Goal: Task Accomplishment & Management: Use online tool/utility

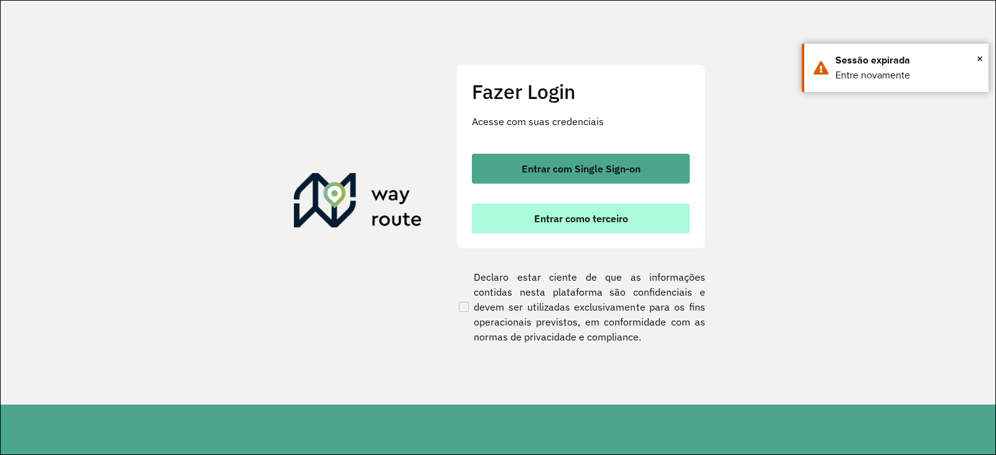
click at [589, 231] on button "Entrar como terceiro" at bounding box center [581, 219] width 218 height 30
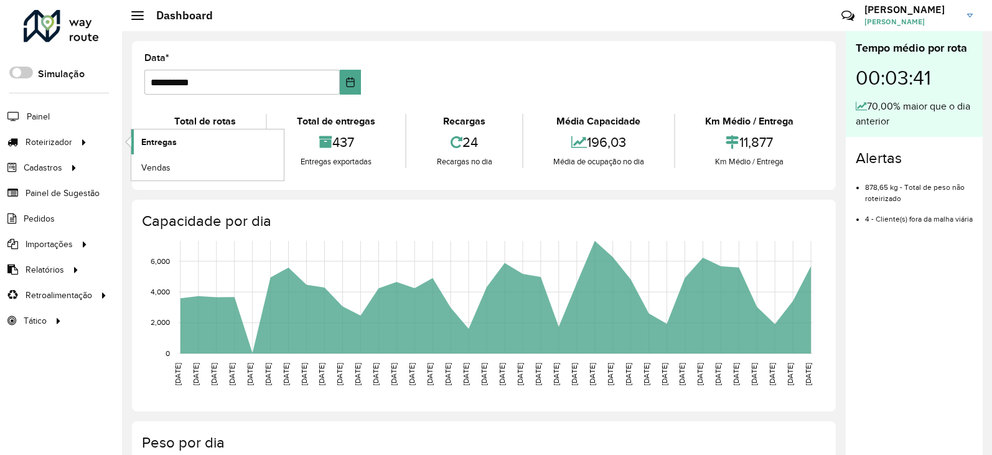
click at [166, 141] on span "Entregas" at bounding box center [158, 142] width 35 height 13
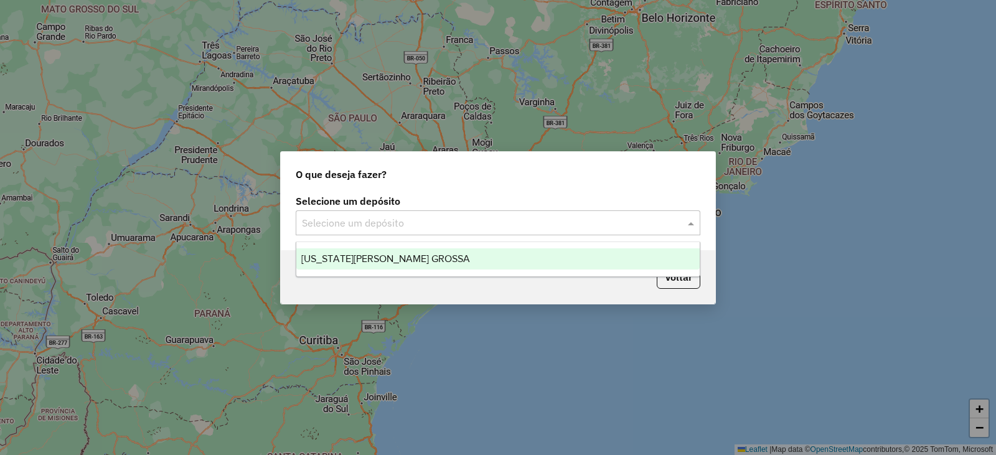
click at [440, 219] on input "text" at bounding box center [485, 223] width 367 height 15
click at [422, 251] on div "[US_STATE][PERSON_NAME] GROSSA" at bounding box center [497, 258] width 403 height 21
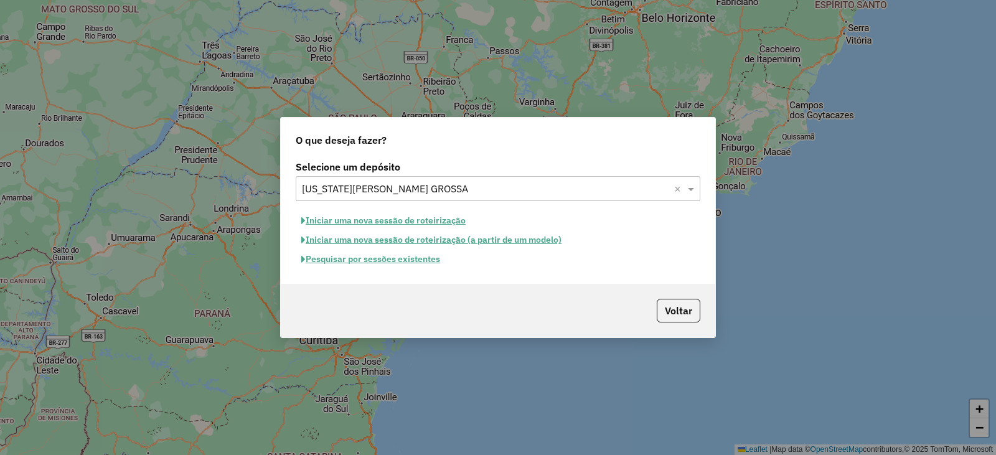
click at [395, 265] on button "Pesquisar por sessões existentes" at bounding box center [371, 259] width 150 height 19
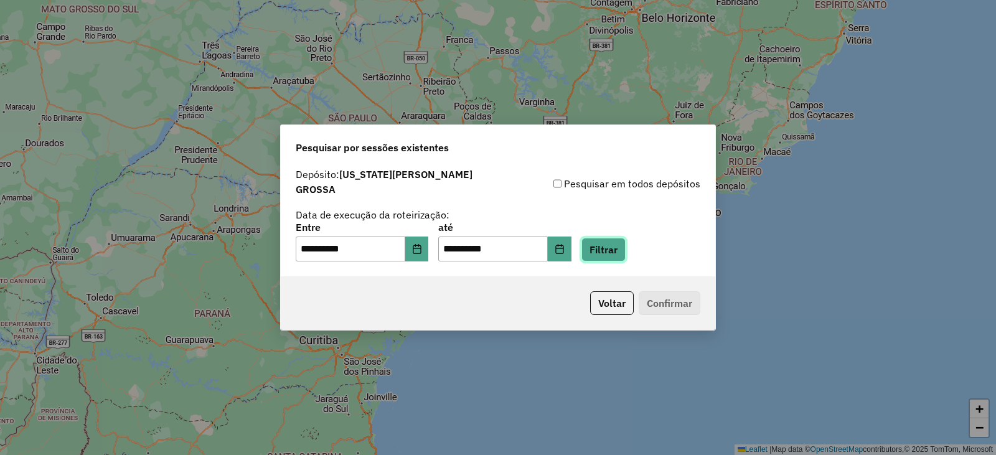
click at [622, 244] on button "Filtrar" at bounding box center [603, 250] width 44 height 24
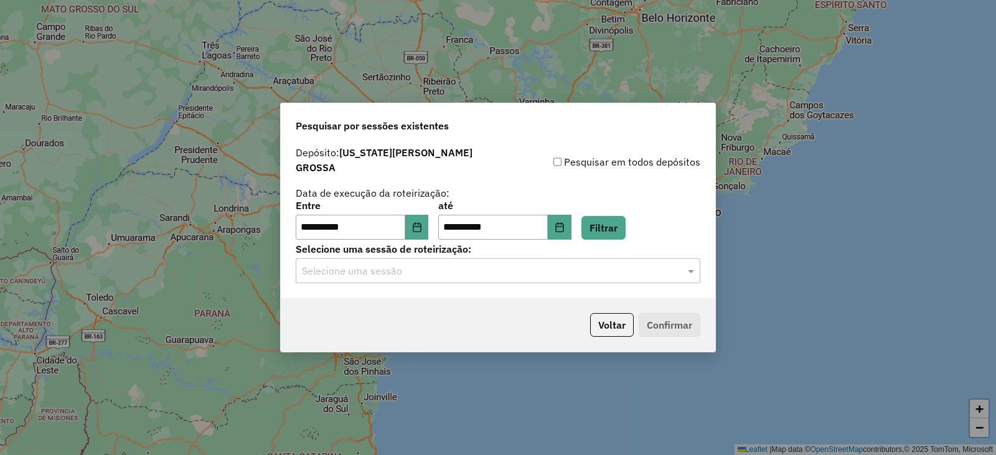
click at [490, 271] on div "Selecione uma sessão" at bounding box center [498, 270] width 405 height 25
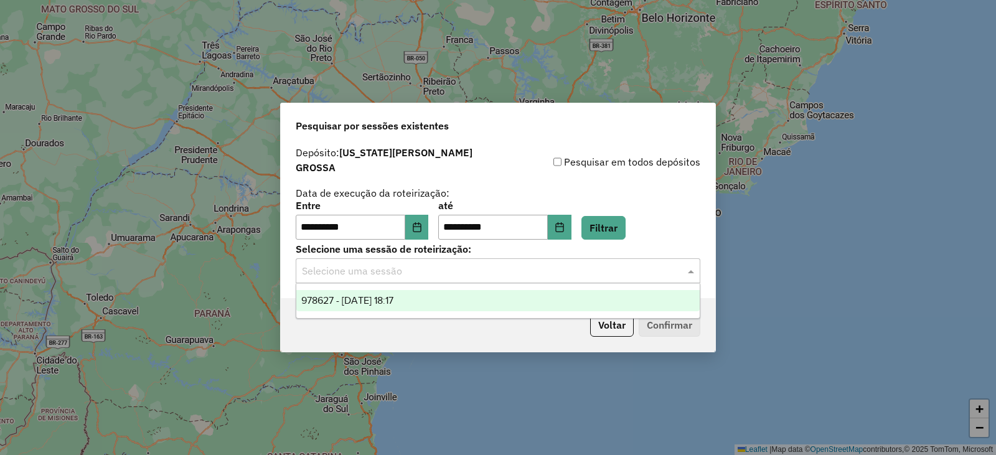
click at [406, 306] on div "978627 - 13/08/2025 18:17" at bounding box center [497, 300] width 403 height 21
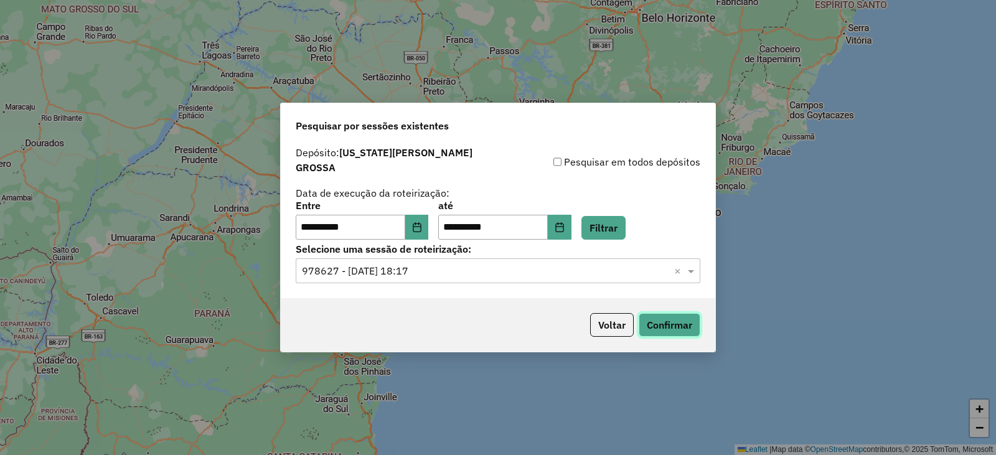
click at [672, 314] on button "Confirmar" at bounding box center [670, 325] width 62 height 24
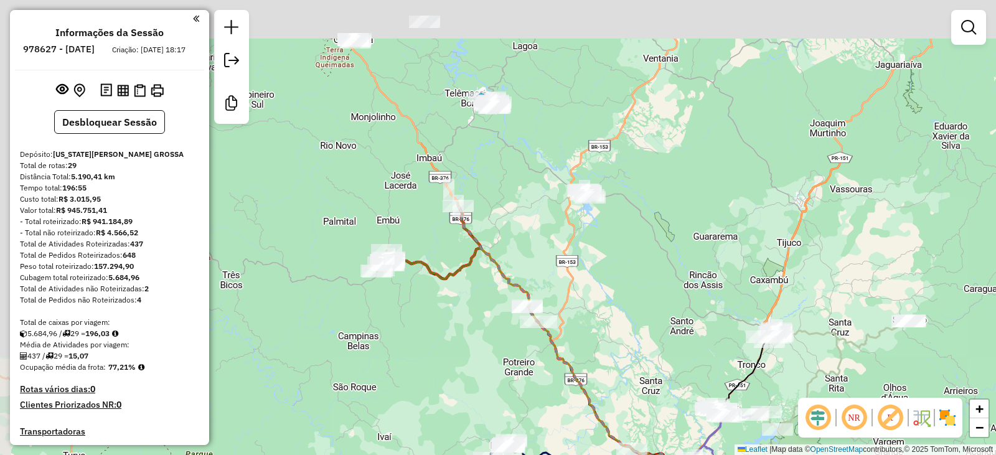
drag, startPoint x: 368, startPoint y: 210, endPoint x: 494, endPoint y: 358, distance: 194.8
click at [494, 358] on div "Janela de atendimento Grade de atendimento Capacidade Transportadoras Veículos …" at bounding box center [498, 227] width 996 height 455
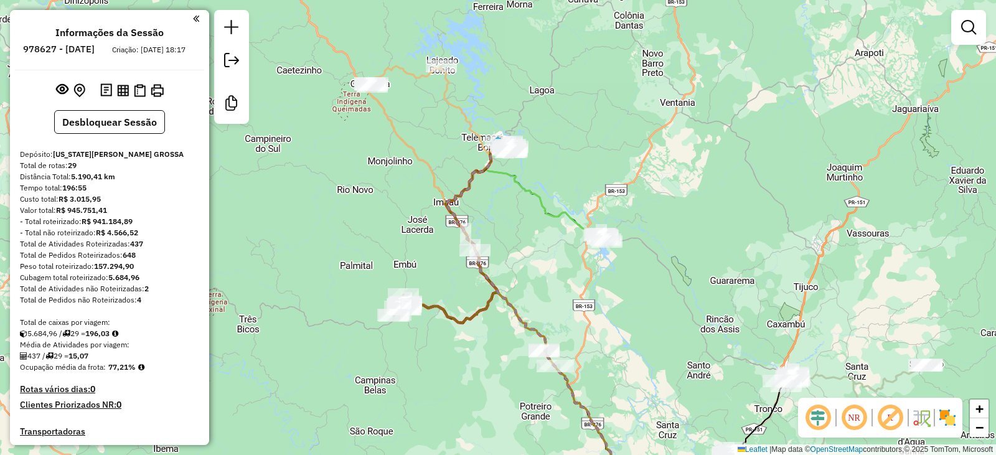
drag, startPoint x: 516, startPoint y: 218, endPoint x: 533, endPoint y: 264, distance: 49.2
click at [533, 264] on div "Janela de atendimento Grade de atendimento Capacidade Transportadoras Veículos …" at bounding box center [498, 227] width 996 height 455
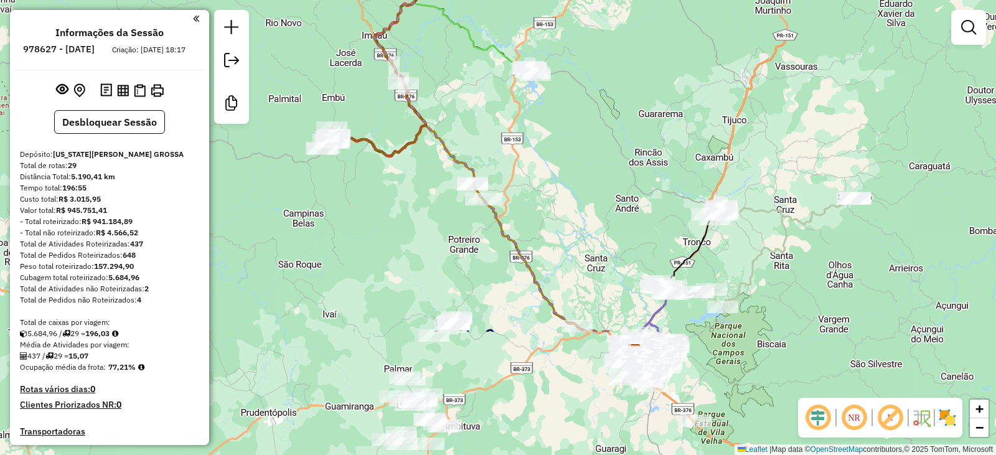
drag, startPoint x: 616, startPoint y: 355, endPoint x: 527, endPoint y: 176, distance: 199.3
click at [529, 176] on div "Janela de atendimento Grade de atendimento Capacidade Transportadoras Veículos …" at bounding box center [498, 227] width 996 height 455
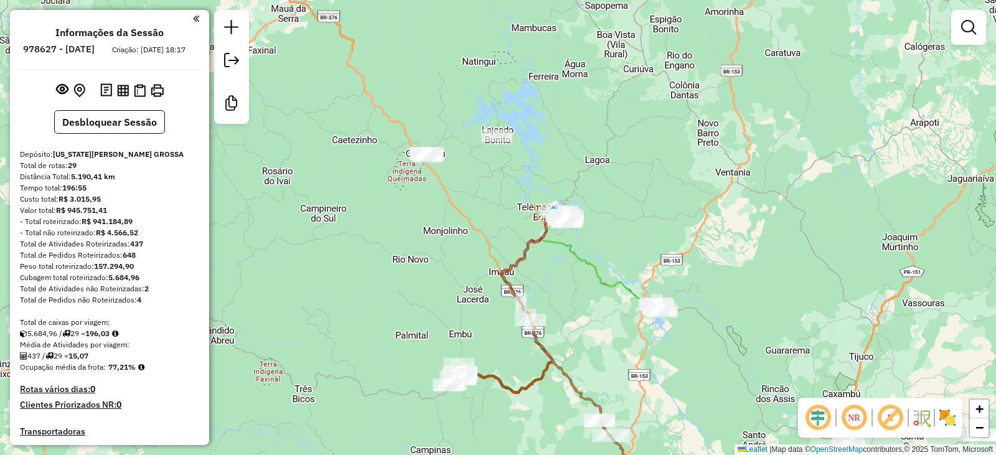
drag, startPoint x: 451, startPoint y: 46, endPoint x: 591, endPoint y: 296, distance: 286.5
click at [591, 296] on div "Janela de atendimento Grade de atendimento Capacidade Transportadoras Veículos …" at bounding box center [498, 227] width 996 height 455
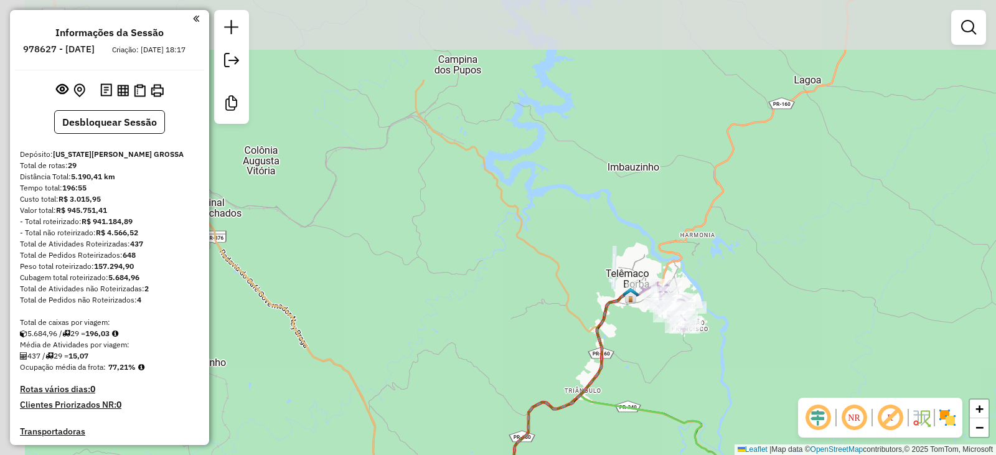
drag, startPoint x: 362, startPoint y: 189, endPoint x: 540, endPoint y: 298, distance: 208.4
click at [551, 307] on div "Janela de atendimento Grade de atendimento Capacidade Transportadoras Veículos …" at bounding box center [498, 227] width 996 height 455
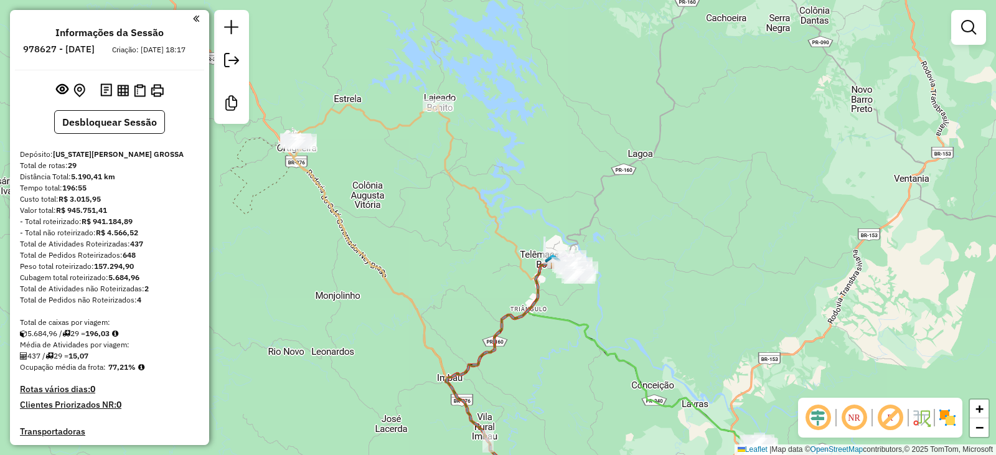
drag, startPoint x: 451, startPoint y: 246, endPoint x: 459, endPoint y: 227, distance: 20.3
click at [413, 225] on div "Janela de atendimento Grade de atendimento Capacidade Transportadoras Veículos …" at bounding box center [498, 227] width 996 height 455
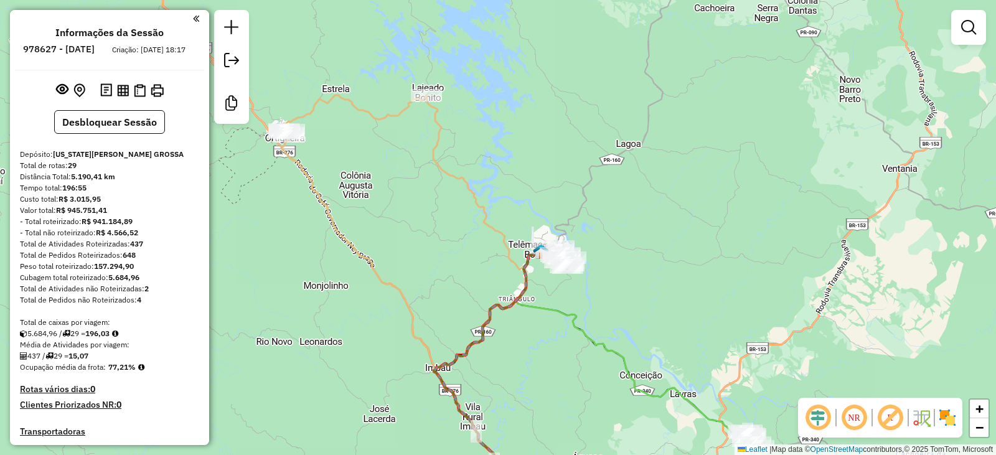
click at [450, 341] on div "Janela de atendimento Grade de atendimento Capacidade Transportadoras Veículos …" at bounding box center [498, 227] width 996 height 455
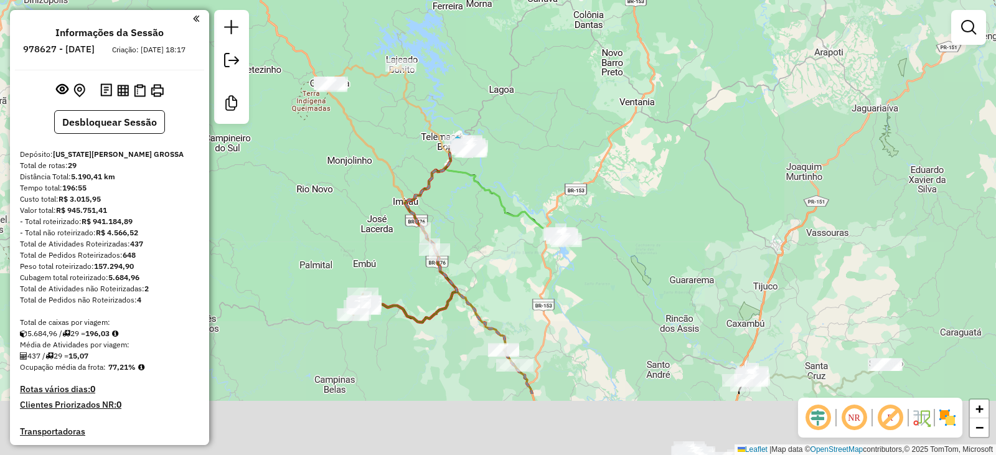
drag, startPoint x: 512, startPoint y: 347, endPoint x: 459, endPoint y: 155, distance: 199.5
click at [459, 160] on div "Janela de atendimento Grade de atendimento Capacidade Transportadoras Veículos …" at bounding box center [498, 227] width 996 height 455
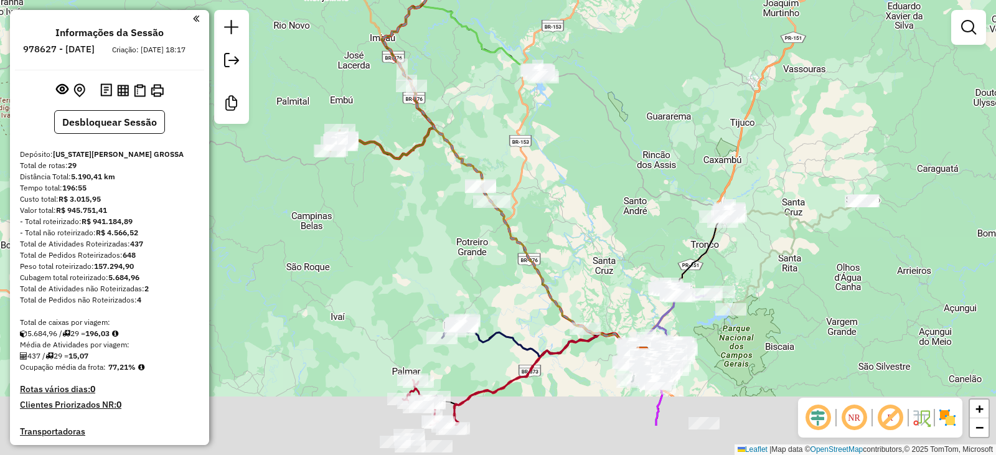
drag, startPoint x: 428, startPoint y: 314, endPoint x: 418, endPoint y: 189, distance: 126.1
click at [418, 189] on div "Janela de atendimento Grade de atendimento Capacidade Transportadoras Veículos …" at bounding box center [498, 227] width 996 height 455
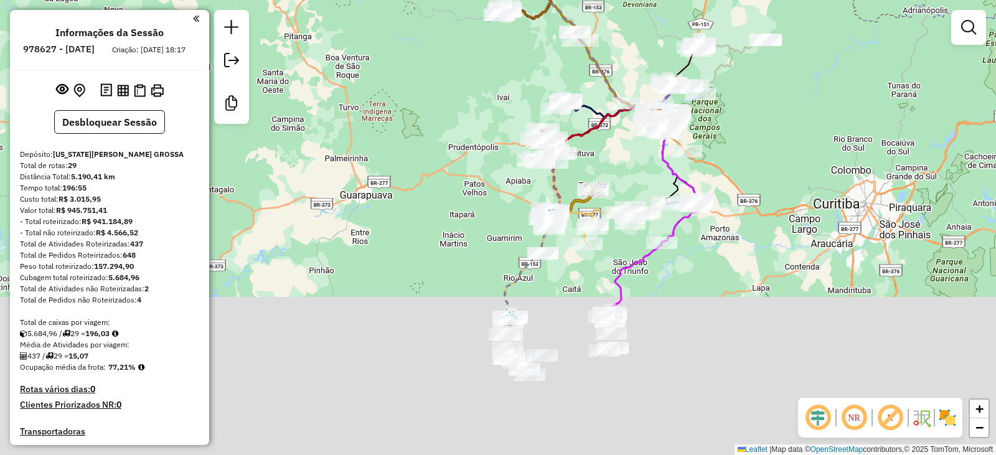
drag, startPoint x: 606, startPoint y: 220, endPoint x: 629, endPoint y: 96, distance: 126.0
click at [630, 93] on div "Janela de atendimento Grade de atendimento Capacidade Transportadoras Veículos …" at bounding box center [498, 227] width 996 height 455
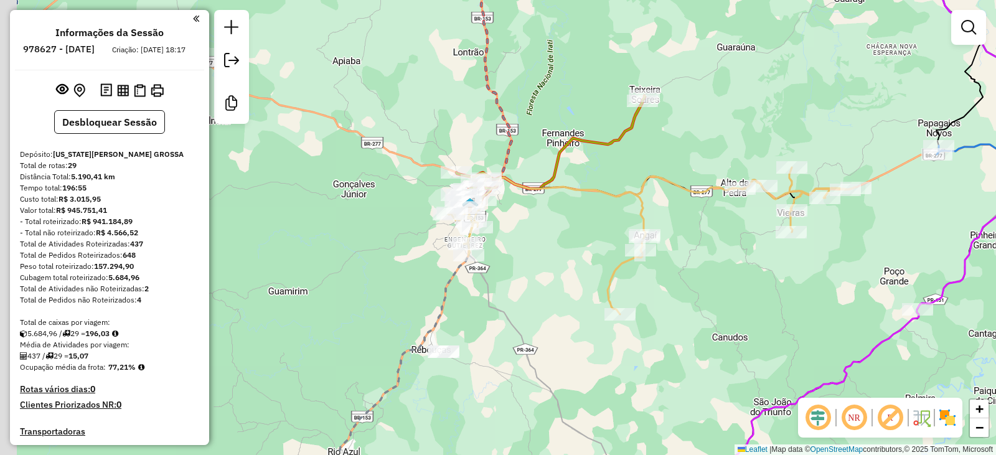
drag, startPoint x: 569, startPoint y: 235, endPoint x: 572, endPoint y: 199, distance: 35.6
click at [576, 201] on div "Janela de atendimento Grade de atendimento Capacidade Transportadoras Veículos …" at bounding box center [498, 227] width 996 height 455
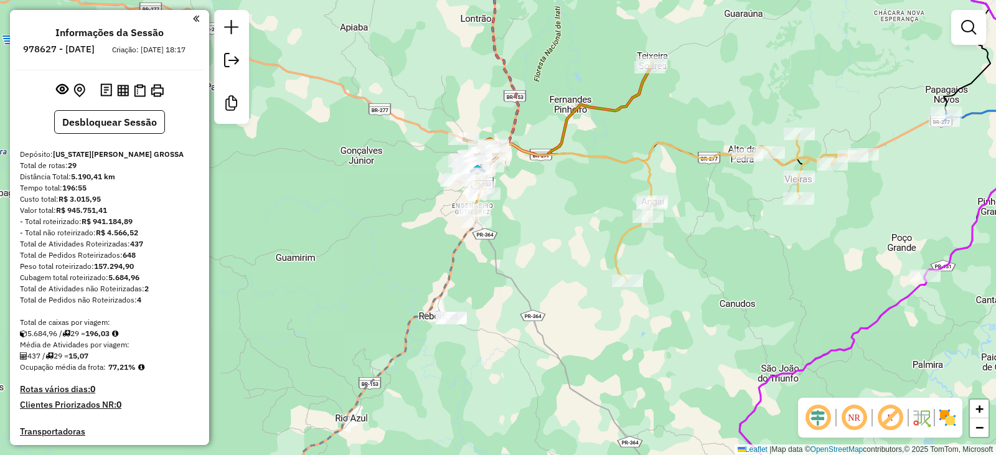
click at [505, 161] on div at bounding box center [495, 154] width 31 height 12
select select "**********"
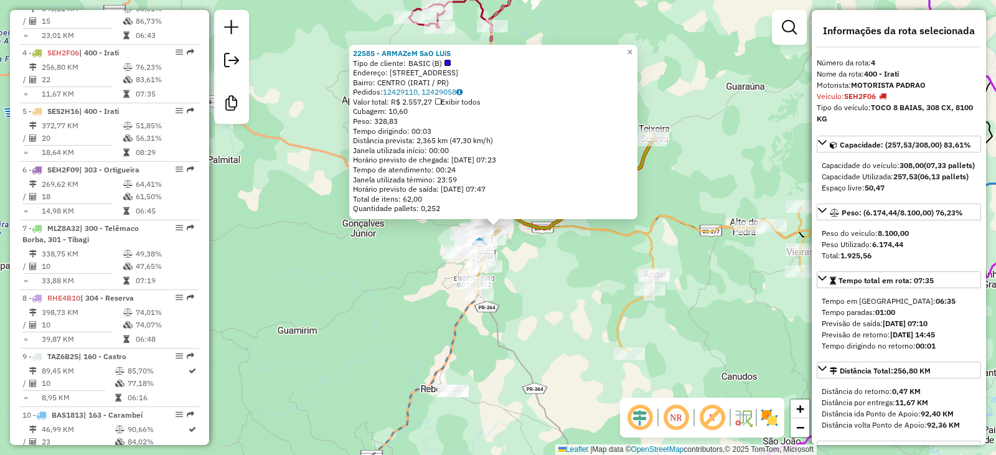
scroll to position [700, 0]
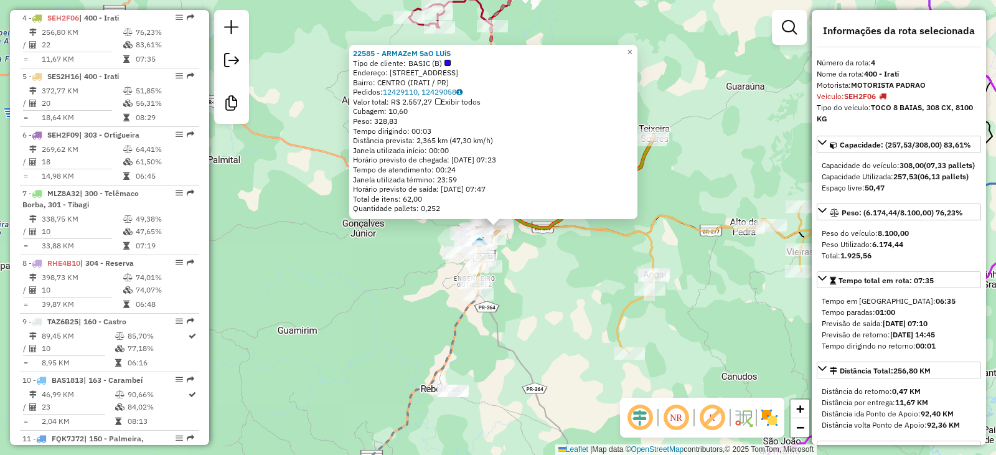
click at [564, 321] on div "22585 - ARMAZeM SaO LUiS Tipo de cliente: BASIC (B) Endereço: [STREET_ADDRESS] …" at bounding box center [498, 227] width 996 height 455
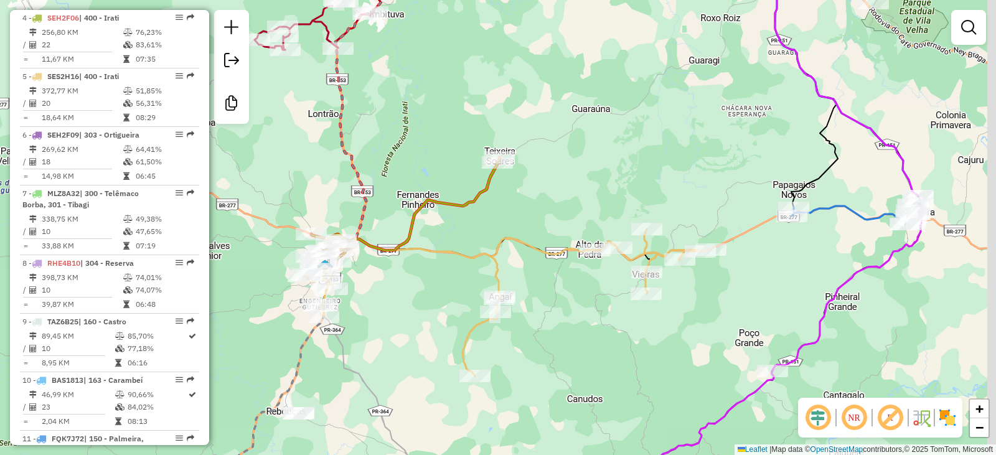
drag, startPoint x: 746, startPoint y: 298, endPoint x: 514, endPoint y: 322, distance: 233.5
click at [514, 322] on div "Janela de atendimento Grade de atendimento Capacidade Transportadoras Veículos …" at bounding box center [498, 227] width 996 height 455
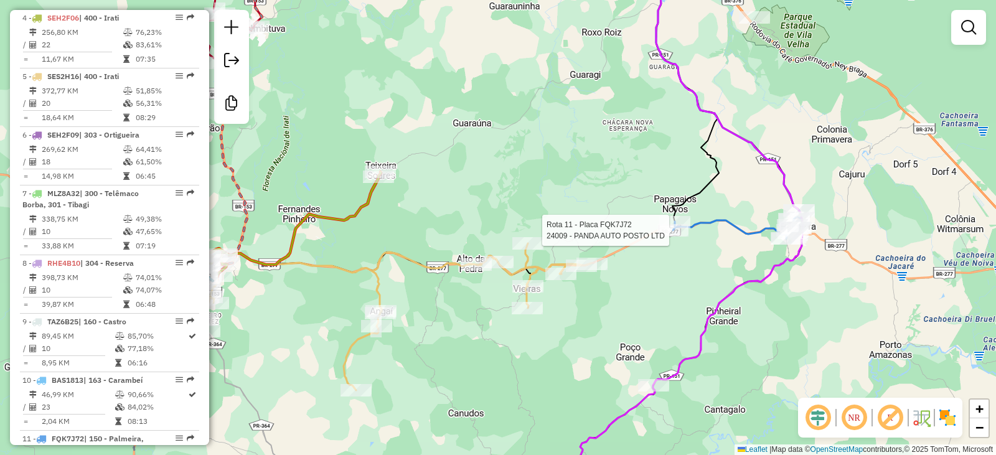
select select "**********"
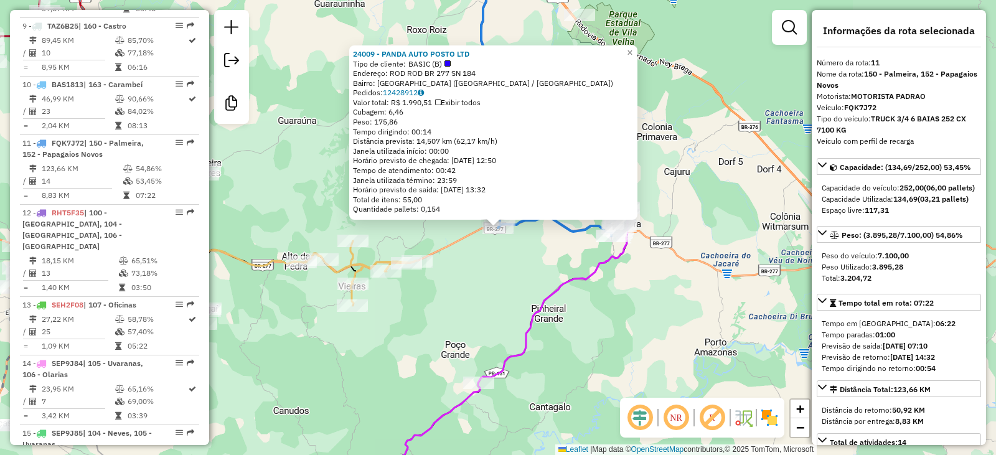
scroll to position [1120, 0]
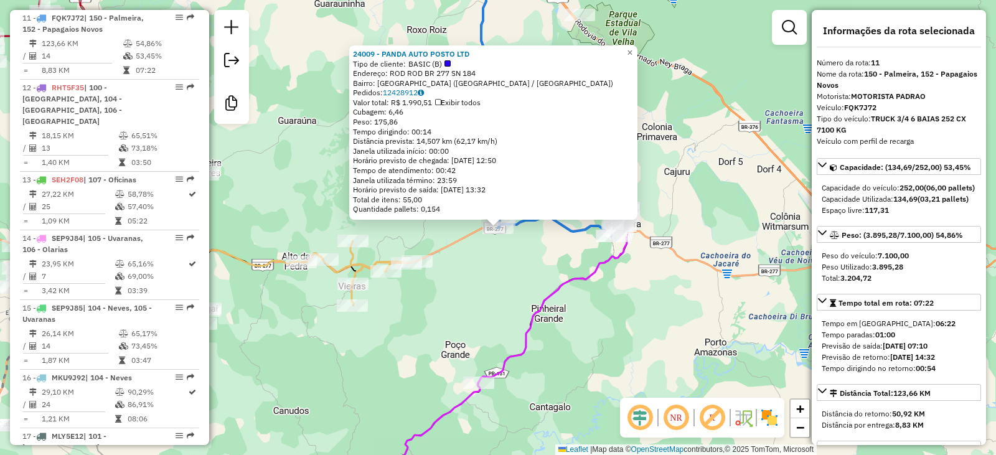
drag, startPoint x: 563, startPoint y: 286, endPoint x: 556, endPoint y: 285, distance: 7.5
click at [563, 285] on icon at bounding box center [552, 169] width 149 height 428
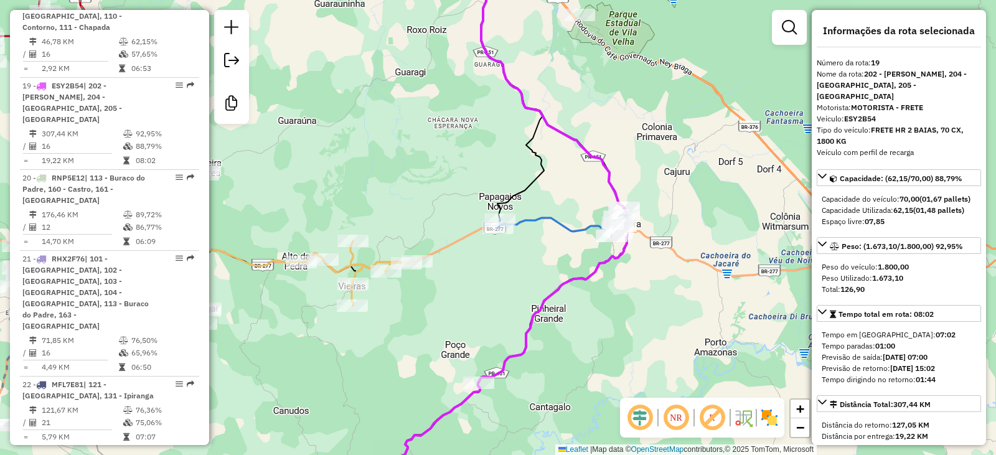
scroll to position [1689, 0]
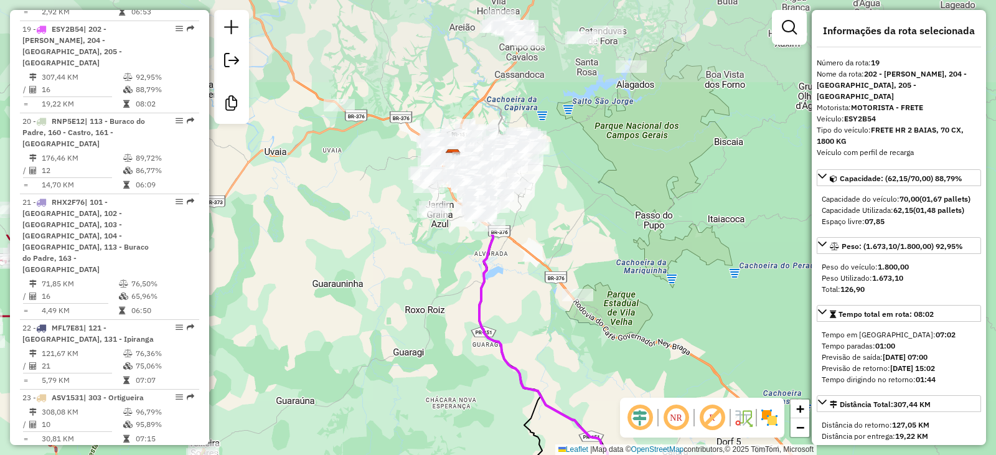
drag, startPoint x: 444, startPoint y: 131, endPoint x: 436, endPoint y: 324, distance: 193.7
click at [438, 411] on div "Janela de atendimento Grade de atendimento Capacidade Transportadoras Veículos …" at bounding box center [498, 227] width 996 height 455
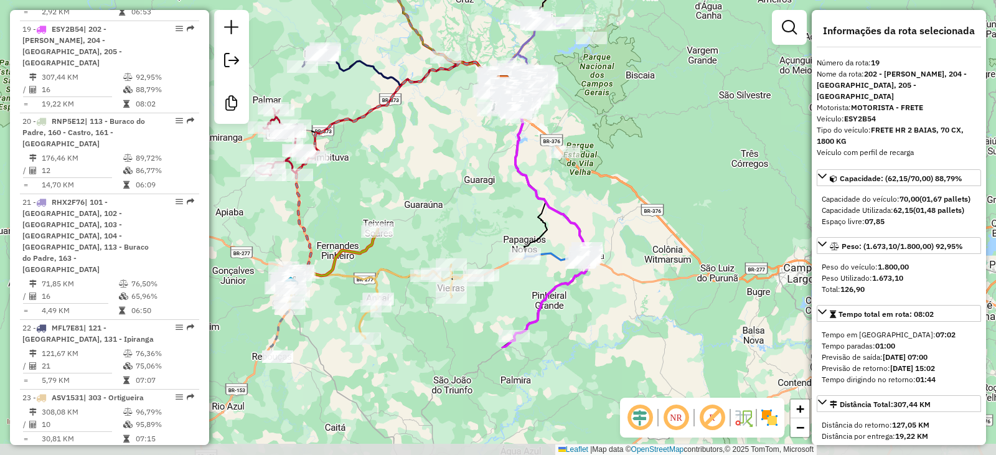
drag, startPoint x: 431, startPoint y: 318, endPoint x: 456, endPoint y: 166, distance: 154.5
click at [456, 166] on div "Janela de atendimento Grade de atendimento Capacidade Transportadoras Veículos …" at bounding box center [498, 227] width 996 height 455
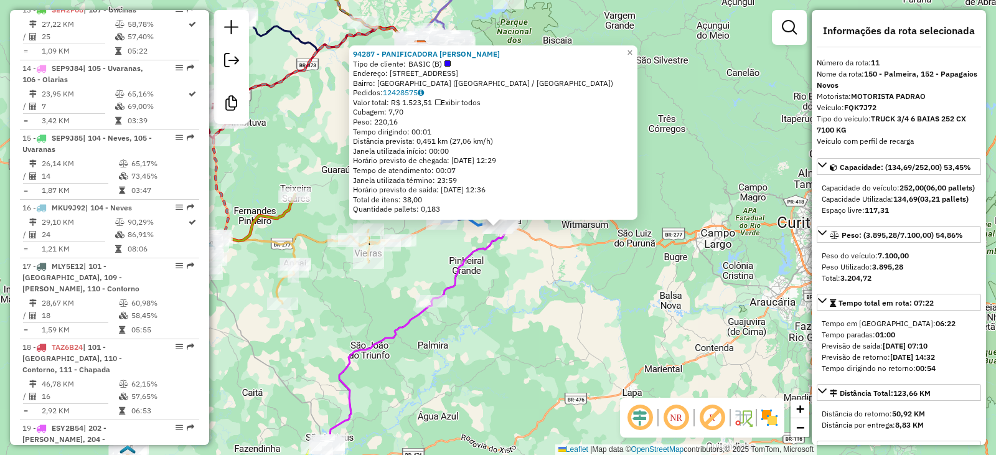
scroll to position [1120, 0]
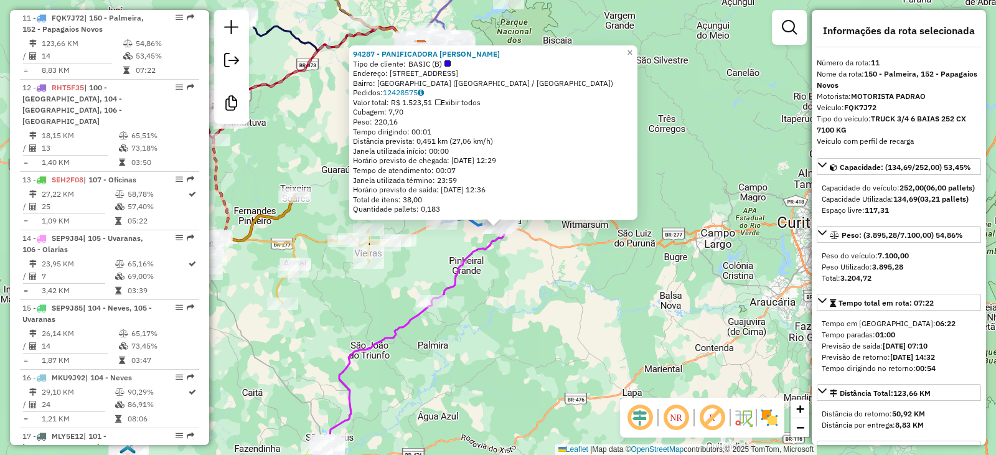
click at [454, 249] on div "94287 - PANIFICADORA FRANCES Tipo de cliente: BASIC (B) Endereço: [STREET_ADDRE…" at bounding box center [498, 227] width 996 height 455
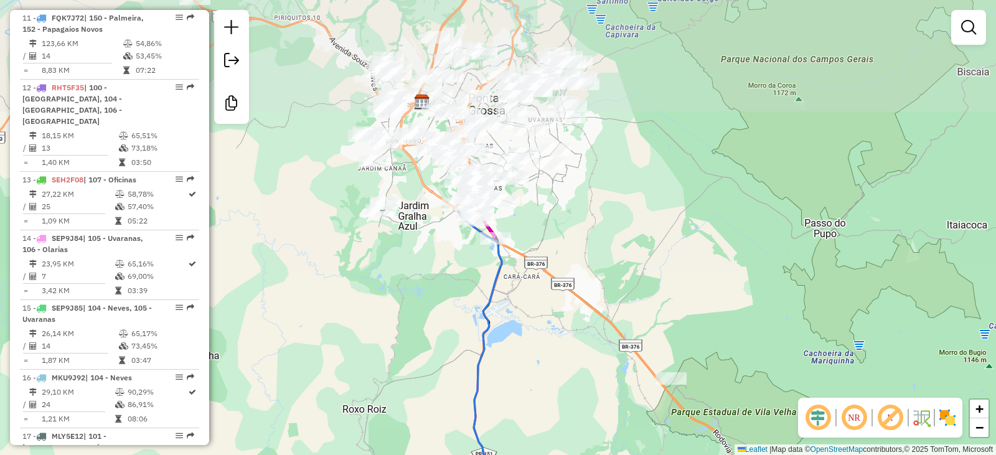
drag, startPoint x: 416, startPoint y: 108, endPoint x: 416, endPoint y: 382, distance: 273.9
click at [416, 382] on div "Janela de atendimento Grade de atendimento Capacidade Transportadoras Veículos …" at bounding box center [498, 227] width 996 height 455
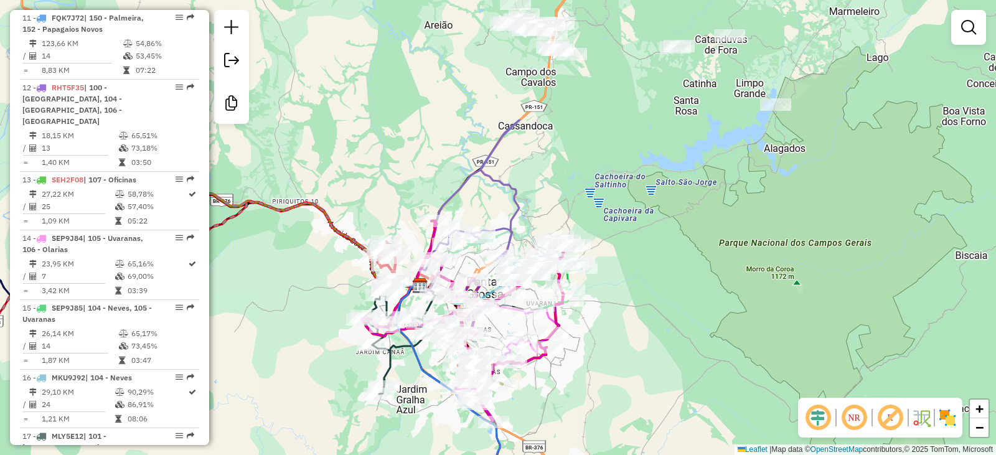
drag, startPoint x: 413, startPoint y: 209, endPoint x: 410, endPoint y: 374, distance: 165.0
click at [410, 374] on div "Janela de atendimento Grade de atendimento Capacidade Transportadoras Veículos …" at bounding box center [498, 227] width 996 height 455
select select "**********"
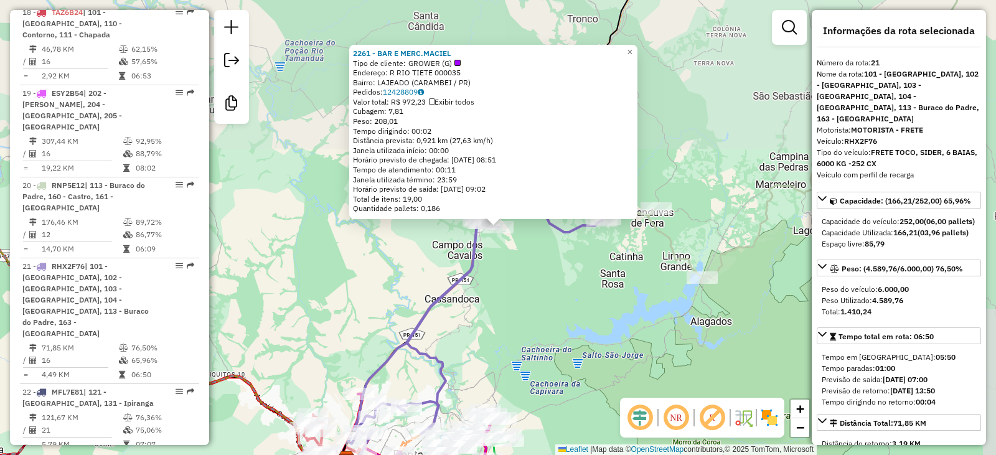
scroll to position [1840, 0]
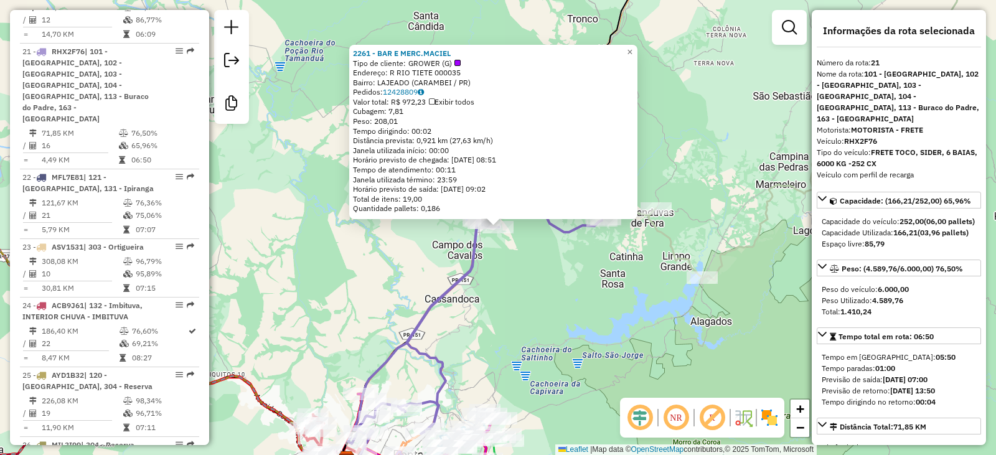
click at [355, 280] on div "2261 - BAR E MERC.MACIEL Tipo de cliente: GROWER (G) Endereço: R RIO TIETE 0000…" at bounding box center [498, 227] width 996 height 455
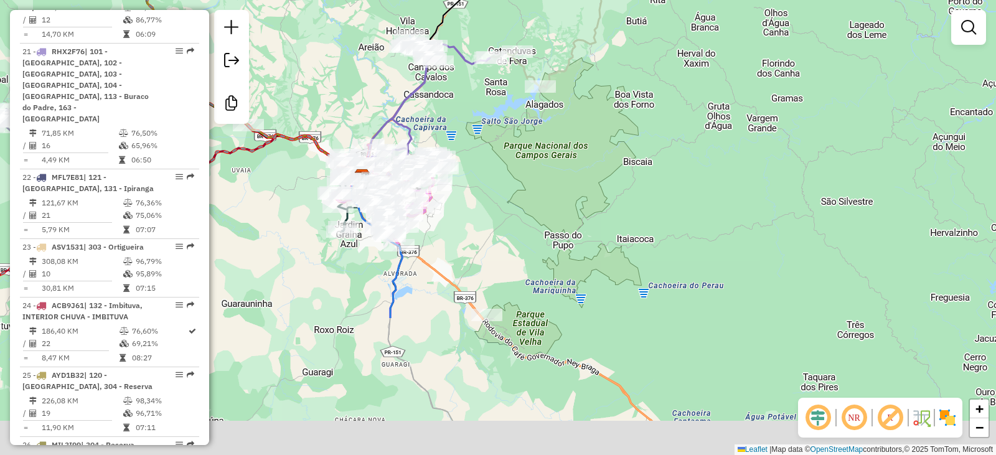
drag, startPoint x: 406, startPoint y: 259, endPoint x: 402, endPoint y: 68, distance: 190.5
click at [396, 85] on div "Janela de atendimento Grade de atendimento Capacidade Transportadoras Veículos …" at bounding box center [498, 227] width 996 height 455
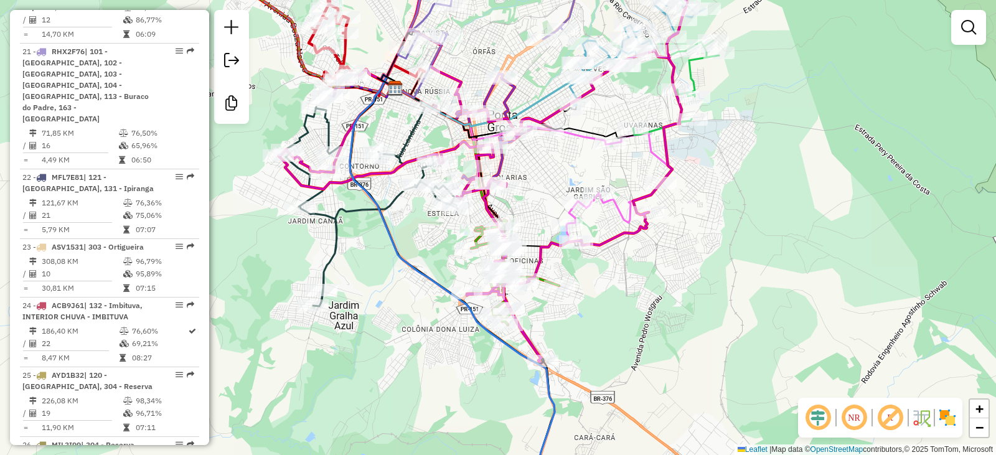
drag, startPoint x: 370, startPoint y: 210, endPoint x: 523, endPoint y: 225, distance: 153.2
click at [553, 202] on div "Janela de atendimento Grade de atendimento Capacidade Transportadoras Veículos …" at bounding box center [498, 227] width 996 height 455
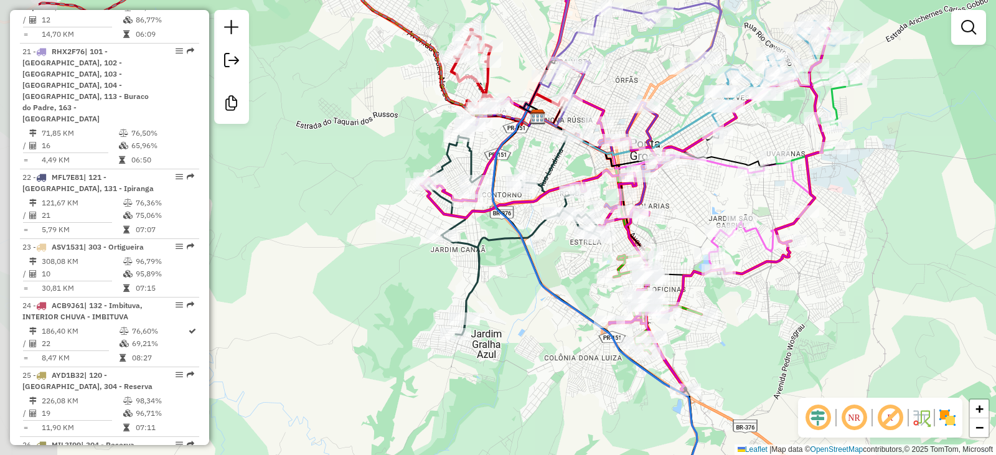
drag, startPoint x: 416, startPoint y: 290, endPoint x: 565, endPoint y: 297, distance: 149.5
click at [565, 298] on icon at bounding box center [594, 305] width 205 height 405
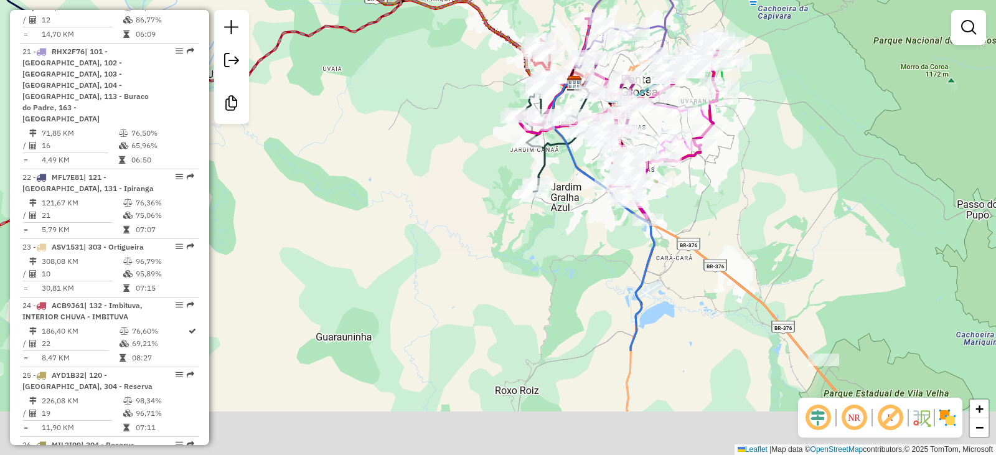
drag, startPoint x: 556, startPoint y: 391, endPoint x: 579, endPoint y: 142, distance: 250.6
click at [579, 149] on div "Janela de atendimento Grade de atendimento Capacidade Transportadoras Veículos …" at bounding box center [498, 227] width 996 height 455
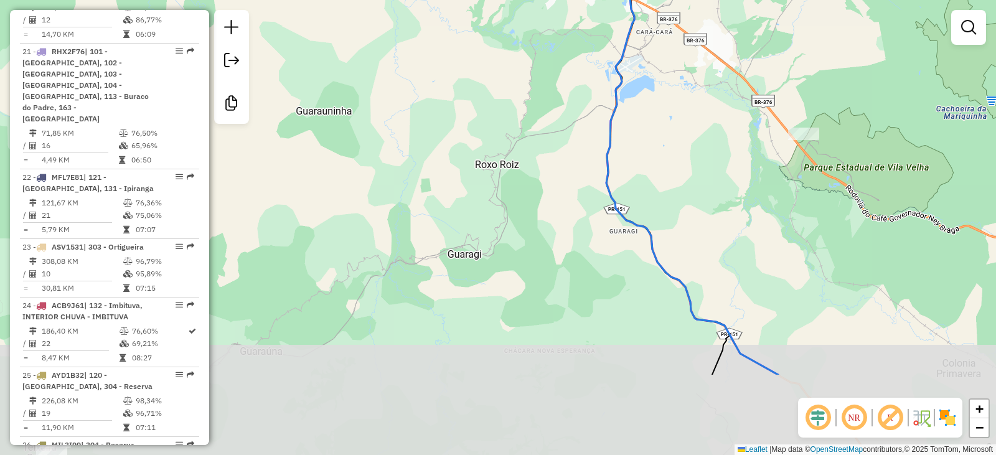
drag, startPoint x: 564, startPoint y: 287, endPoint x: 538, endPoint y: 154, distance: 135.0
click at [538, 154] on div "Janela de atendimento Grade de atendimento Capacidade Transportadoras Veículos …" at bounding box center [498, 227] width 996 height 455
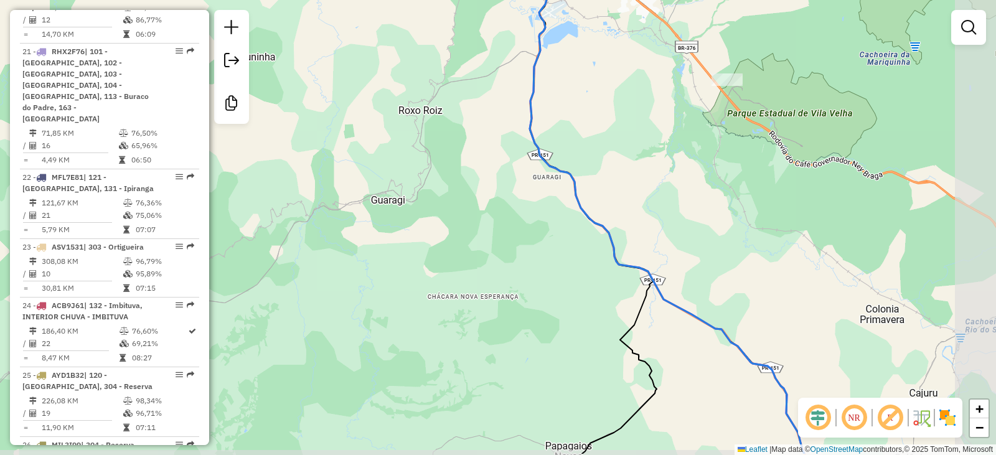
drag, startPoint x: 568, startPoint y: 291, endPoint x: 512, endPoint y: 258, distance: 65.5
click at [515, 258] on div "Janela de atendimento Grade de atendimento Capacidade Transportadoras Veículos …" at bounding box center [498, 227] width 996 height 455
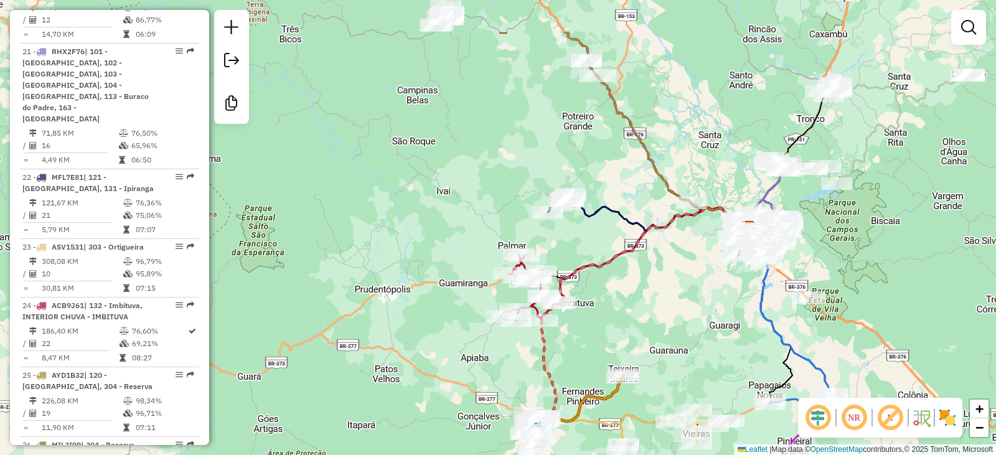
drag, startPoint x: 441, startPoint y: 226, endPoint x: 643, endPoint y: 304, distance: 216.1
click at [643, 304] on div "Janela de atendimento Grade de atendimento Capacidade Transportadoras Veículos …" at bounding box center [498, 227] width 996 height 455
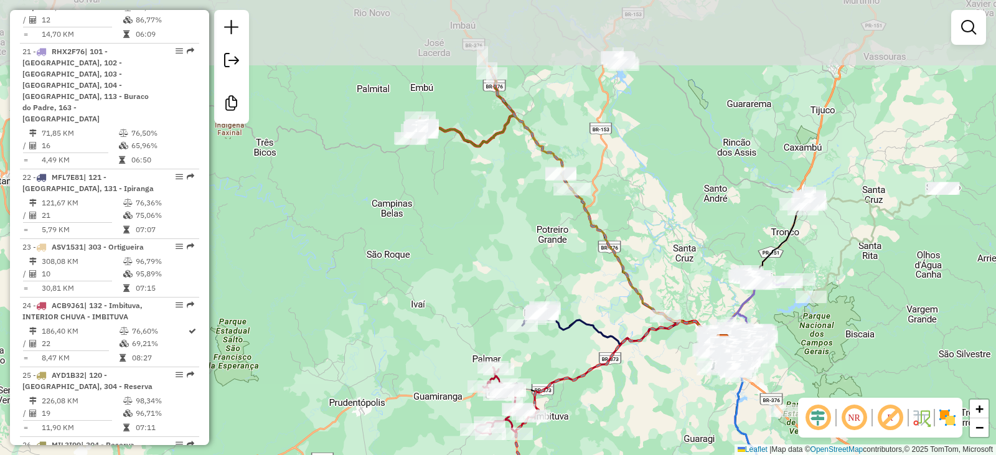
drag, startPoint x: 575, startPoint y: 161, endPoint x: 545, endPoint y: 279, distance: 122.6
click at [551, 278] on div "Janela de atendimento Grade de atendimento Capacidade Transportadoras Veículos …" at bounding box center [498, 227] width 996 height 455
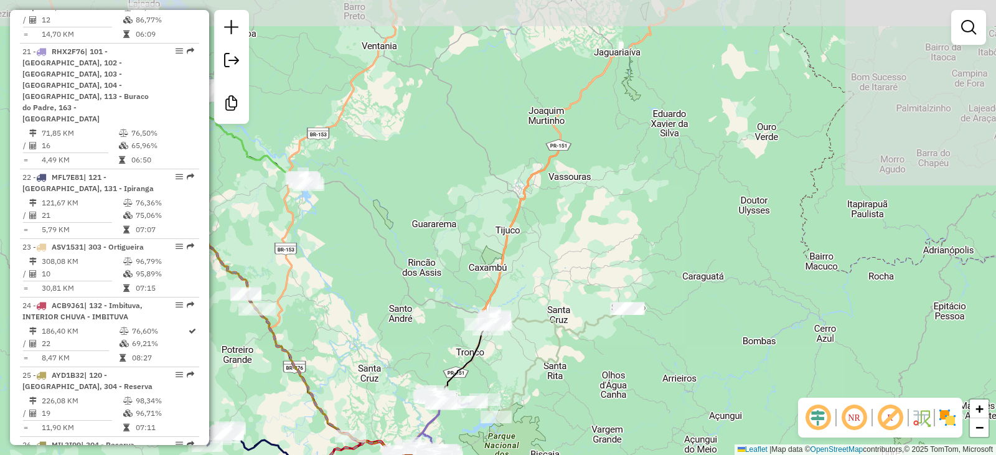
drag, startPoint x: 751, startPoint y: 214, endPoint x: 434, endPoint y: 330, distance: 336.7
click at [434, 330] on div "Janela de atendimento Grade de atendimento Capacidade Transportadoras Veículos …" at bounding box center [498, 227] width 996 height 455
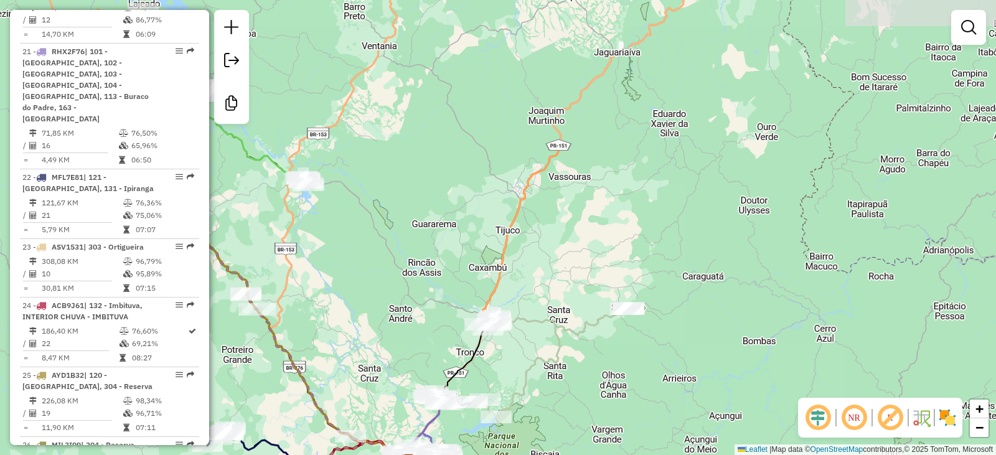
click at [443, 319] on div "Janela de atendimento Grade de atendimento Capacidade Transportadoras Veículos …" at bounding box center [498, 227] width 996 height 455
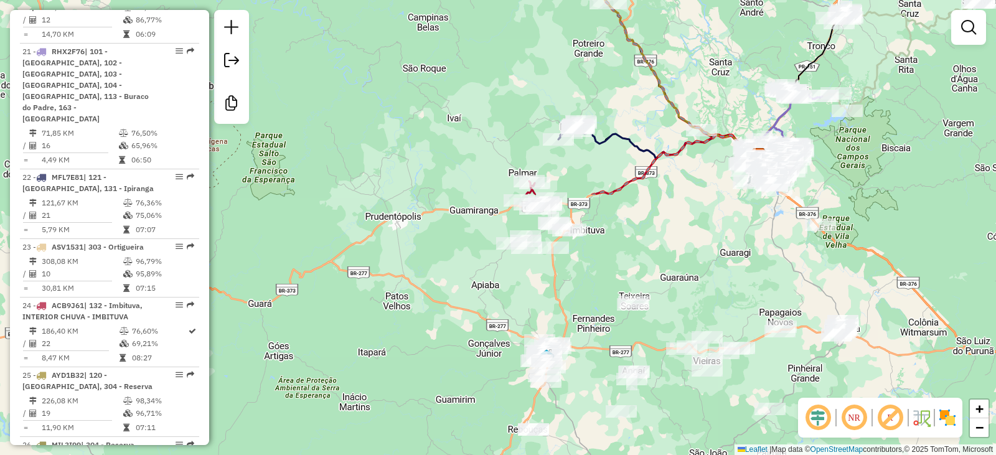
drag, startPoint x: 393, startPoint y: 323, endPoint x: 753, endPoint y: 15, distance: 473.6
click at [753, 13] on div "Janela de atendimento Grade de atendimento Capacidade Transportadoras Veículos …" at bounding box center [498, 227] width 996 height 455
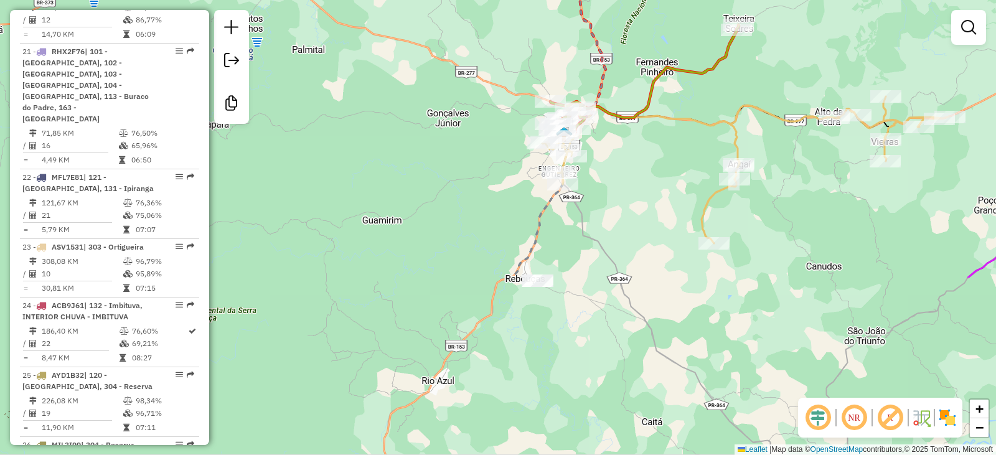
drag, startPoint x: 650, startPoint y: 410, endPoint x: 656, endPoint y: 187, distance: 222.9
click at [656, 187] on div "Janela de atendimento Grade de atendimento Capacidade Transportadoras Veículos …" at bounding box center [498, 227] width 996 height 455
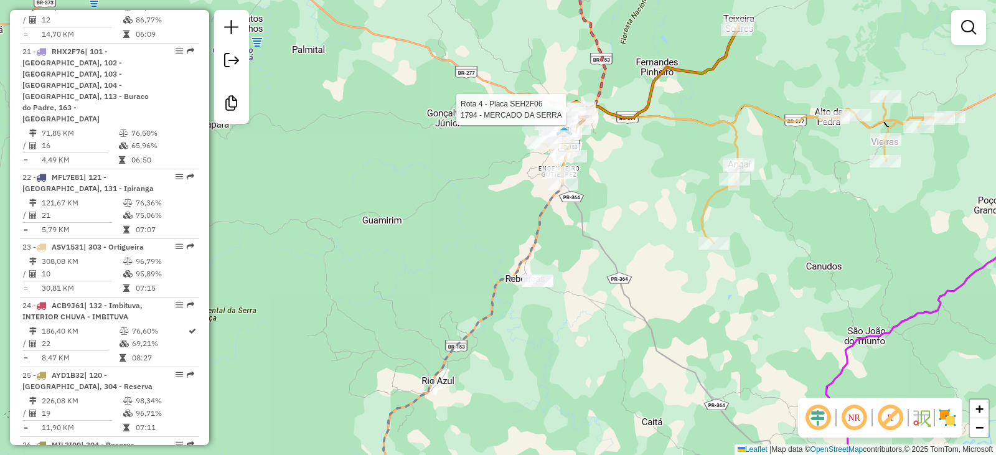
select select "**********"
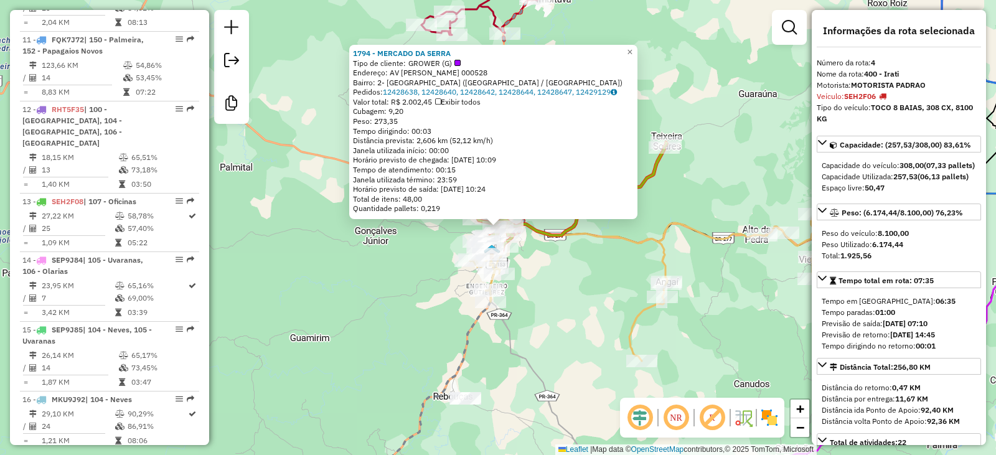
scroll to position [700, 0]
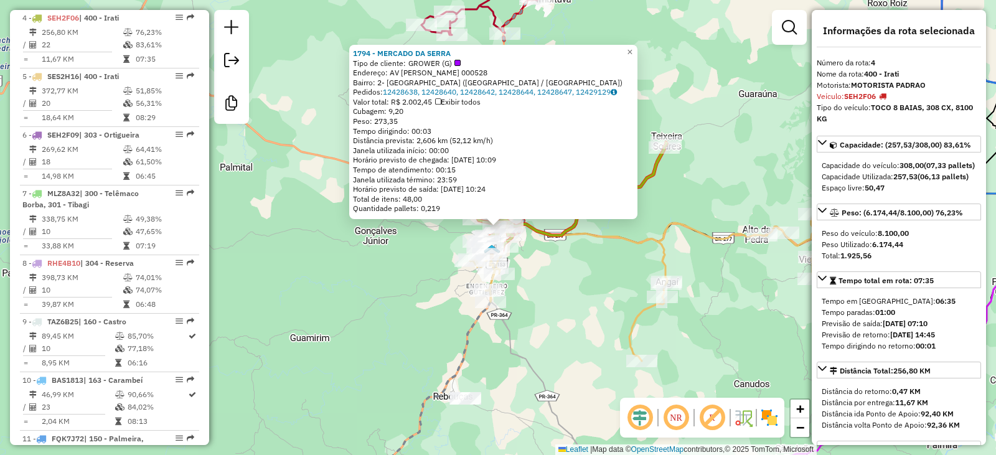
click at [588, 307] on div "1794 - MERCADO DA SERRA Tipo de cliente: GROWER (G) Endereço: AV [PERSON_NAME] …" at bounding box center [498, 227] width 996 height 455
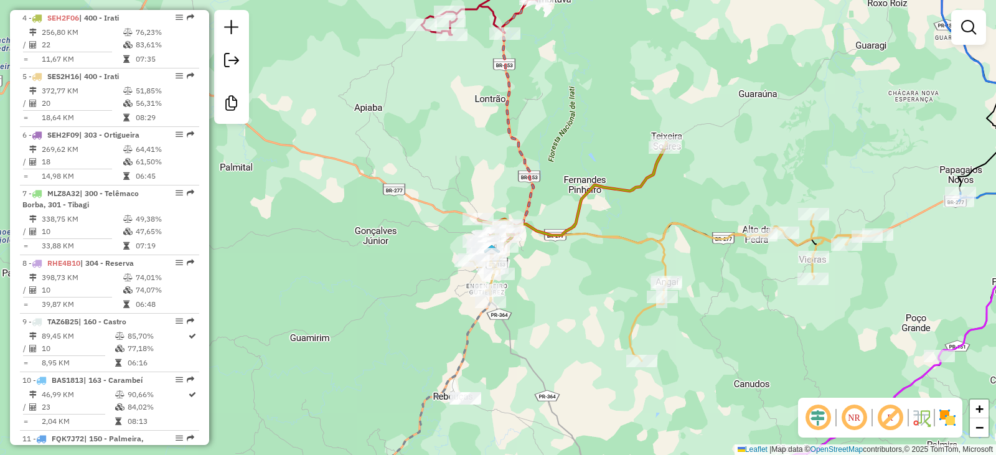
click at [423, 273] on div "Janela de atendimento Grade de atendimento Capacidade Transportadoras Veículos …" at bounding box center [498, 227] width 996 height 455
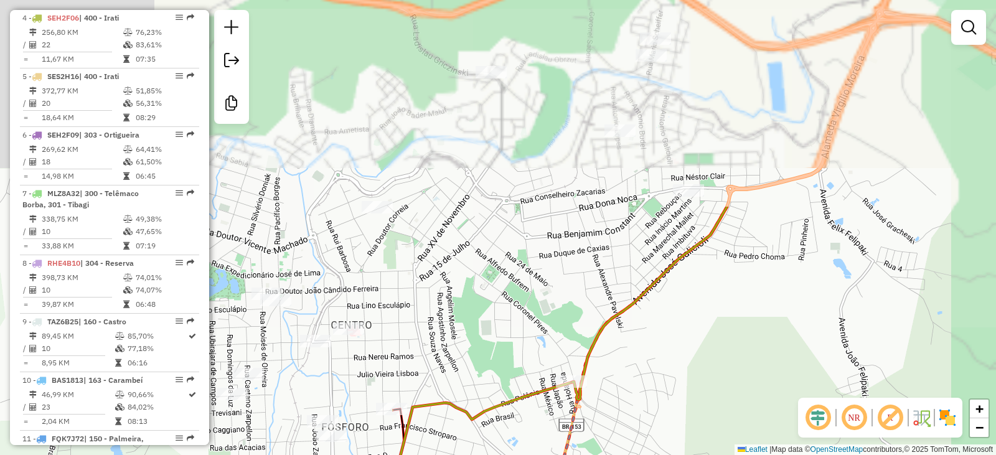
drag, startPoint x: 551, startPoint y: 301, endPoint x: 849, endPoint y: 383, distance: 309.4
click at [894, 453] on div "Janela de atendimento Grade de atendimento Capacidade Transportadoras Veículos …" at bounding box center [498, 227] width 996 height 455
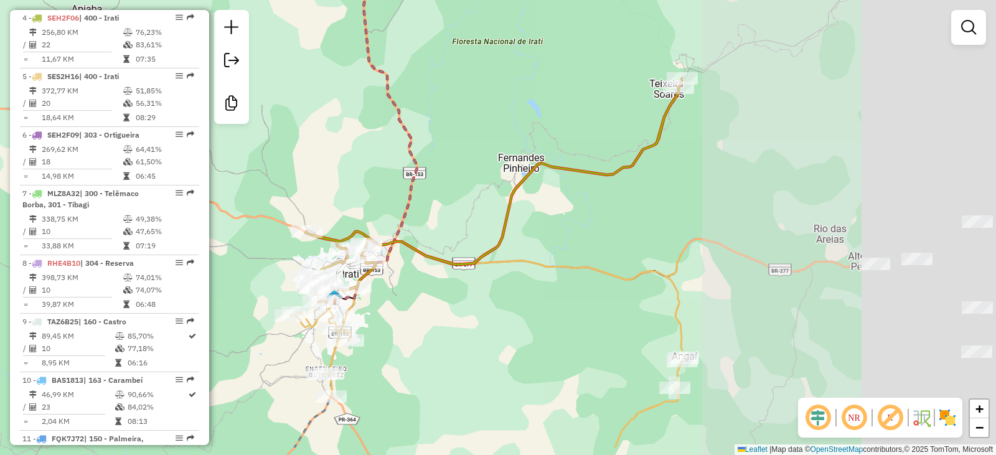
drag, startPoint x: 774, startPoint y: 233, endPoint x: 286, endPoint y: 204, distance: 488.8
click at [288, 199] on div "Janela de atendimento Grade de atendimento Capacidade Transportadoras Veículos …" at bounding box center [498, 227] width 996 height 455
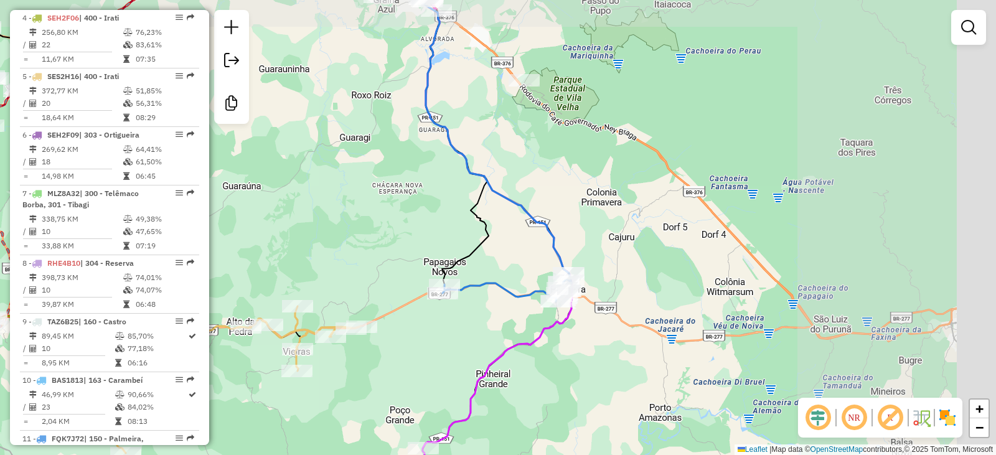
drag, startPoint x: 785, startPoint y: 314, endPoint x: 382, endPoint y: 352, distance: 405.2
click at [382, 352] on div "Janela de atendimento Grade de atendimento Capacidade Transportadoras Veículos …" at bounding box center [498, 227] width 996 height 455
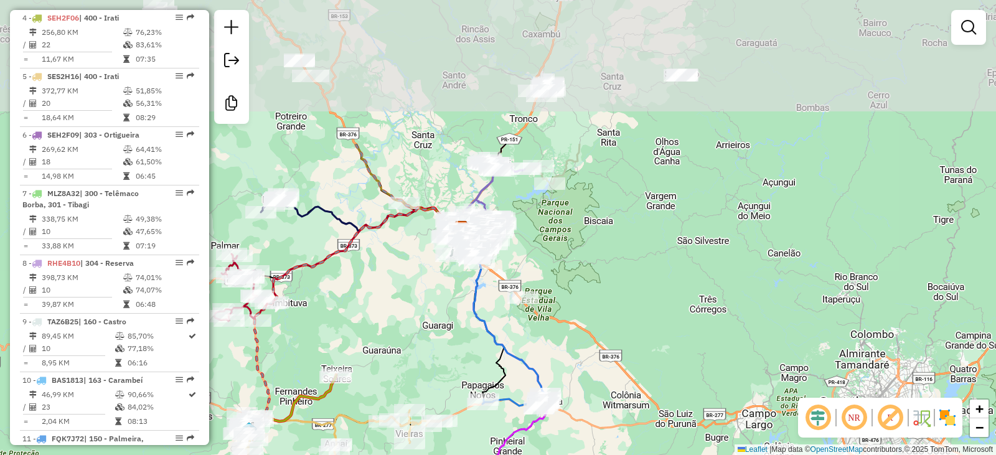
drag, startPoint x: 413, startPoint y: 185, endPoint x: 439, endPoint y: 337, distance: 154.0
click at [434, 347] on div "Janela de atendimento Grade de atendimento Capacidade Transportadoras Veículos …" at bounding box center [498, 227] width 996 height 455
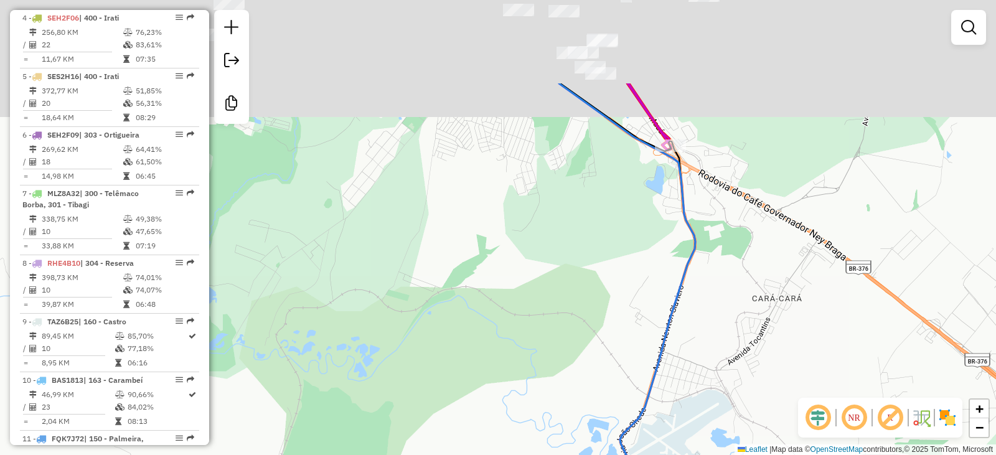
drag, startPoint x: 504, startPoint y: 289, endPoint x: 452, endPoint y: 442, distance: 161.0
click at [454, 439] on div "Janela de atendimento Grade de atendimento Capacidade Transportadoras Veículos …" at bounding box center [498, 227] width 996 height 455
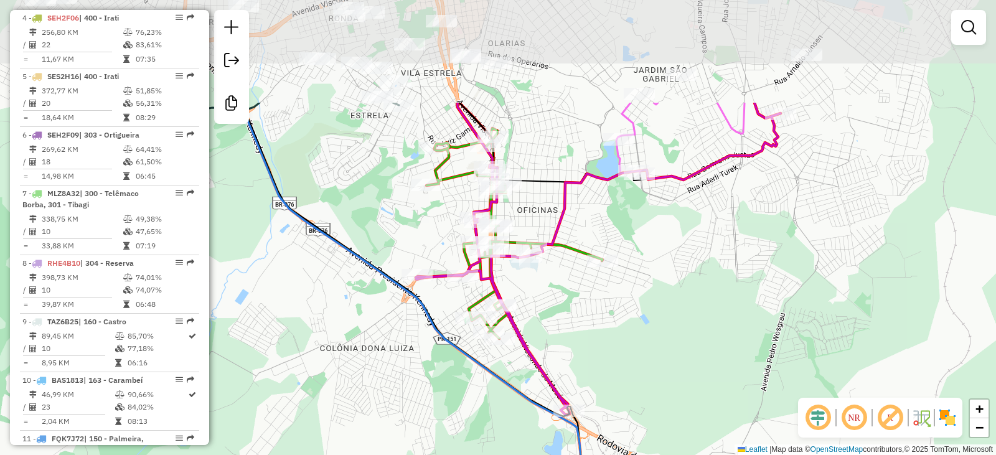
drag, startPoint x: 633, startPoint y: 213, endPoint x: 525, endPoint y: 416, distance: 230.0
click at [525, 416] on div "Janela de atendimento Grade de atendimento Capacidade Transportadoras Veículos …" at bounding box center [498, 227] width 996 height 455
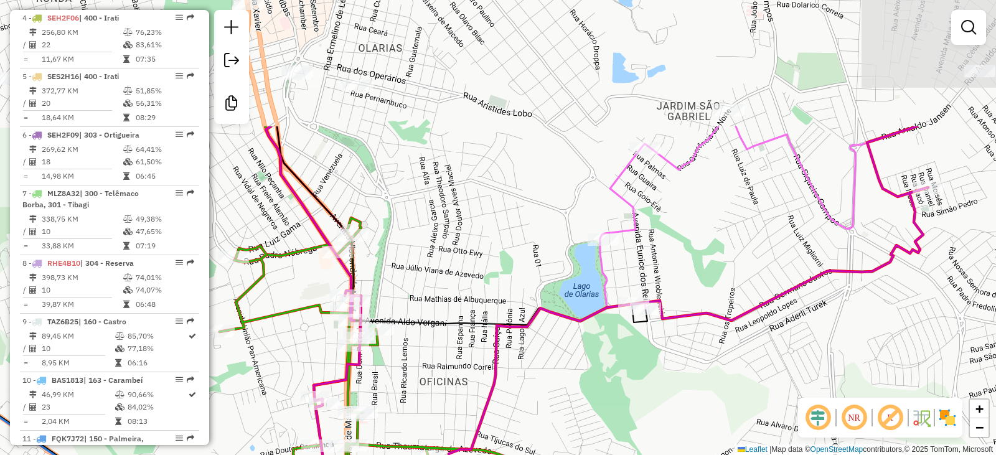
drag, startPoint x: 579, startPoint y: 124, endPoint x: 522, endPoint y: 267, distance: 154.2
click at [522, 267] on div "Janela de atendimento Grade de atendimento Capacidade Transportadoras Veículos …" at bounding box center [498, 227] width 996 height 455
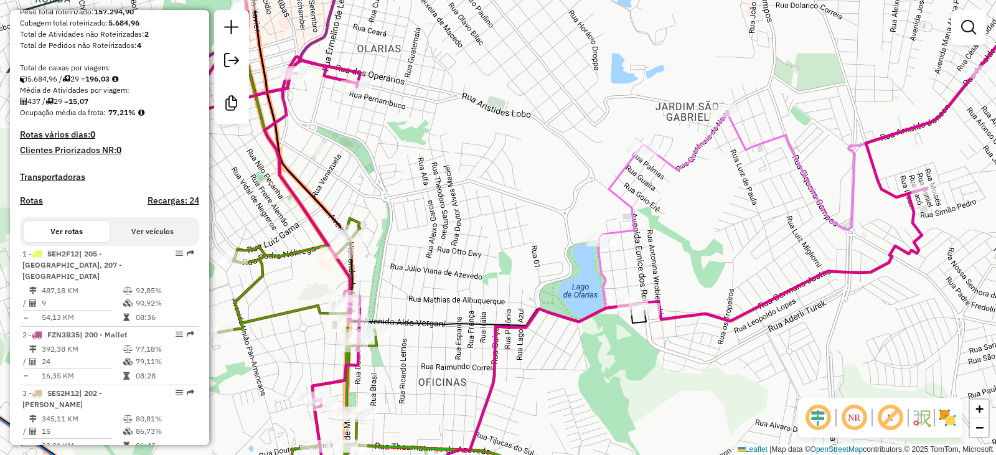
scroll to position [264, 0]
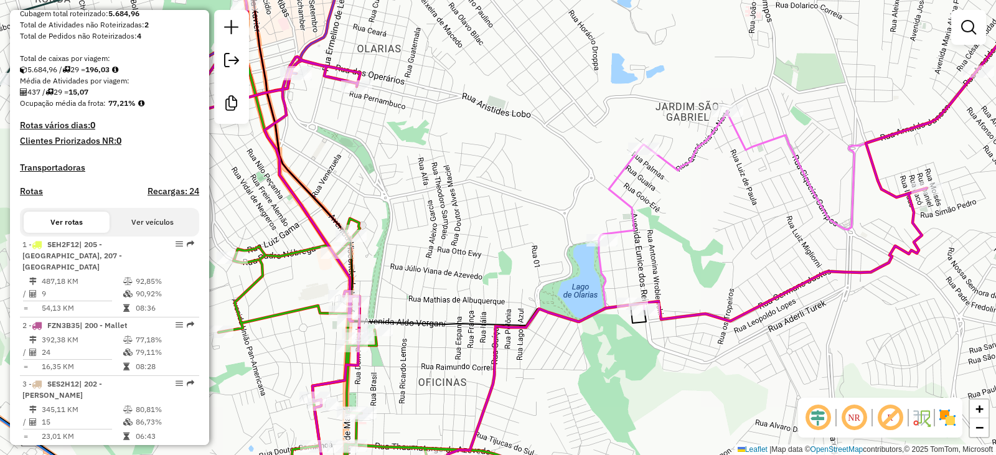
click at [146, 229] on button "Ver veículos" at bounding box center [153, 222] width 86 height 21
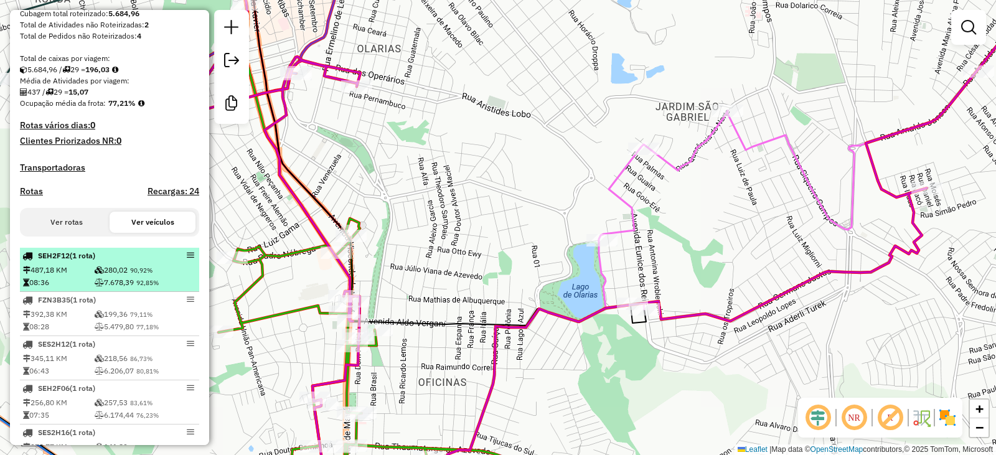
click at [68, 276] on td "487,18 KM" at bounding box center [58, 270] width 72 height 12
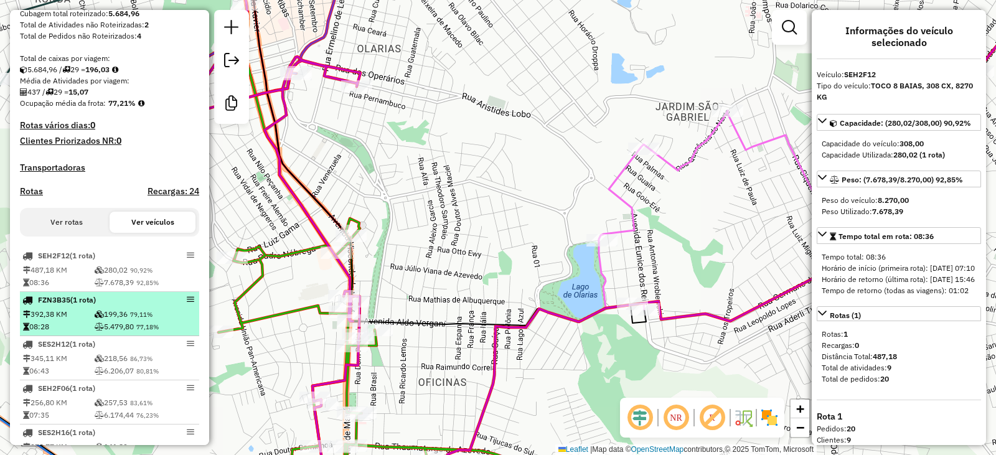
click at [88, 321] on td "392,38 KM" at bounding box center [58, 314] width 72 height 12
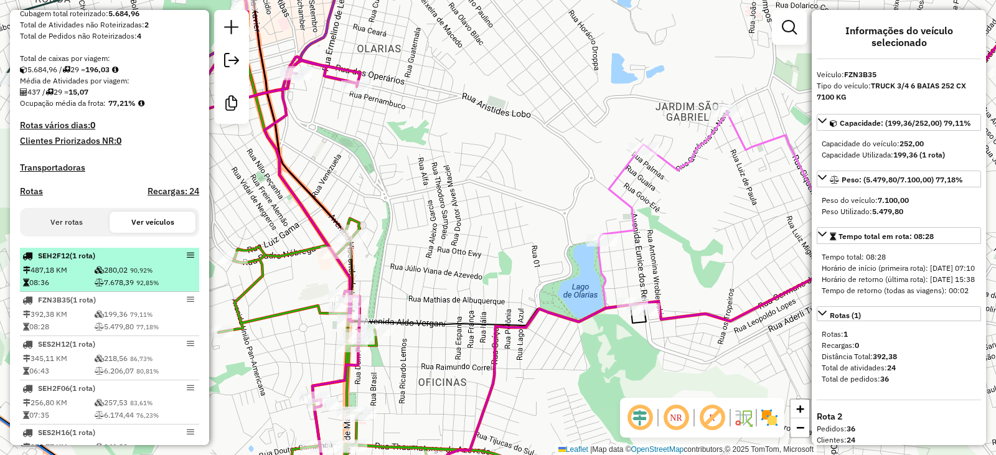
click at [94, 276] on td "280,02 90,92%" at bounding box center [145, 270] width 103 height 12
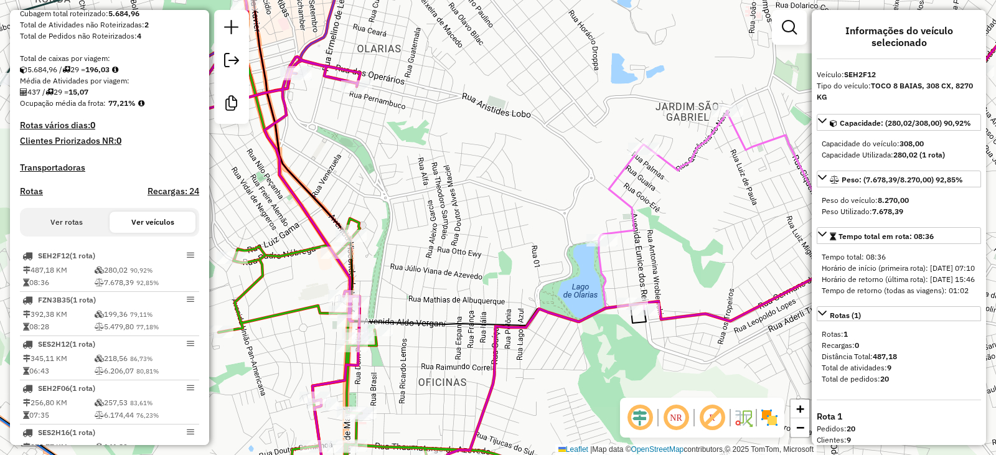
click at [78, 233] on button "Ver rotas" at bounding box center [67, 222] width 86 height 21
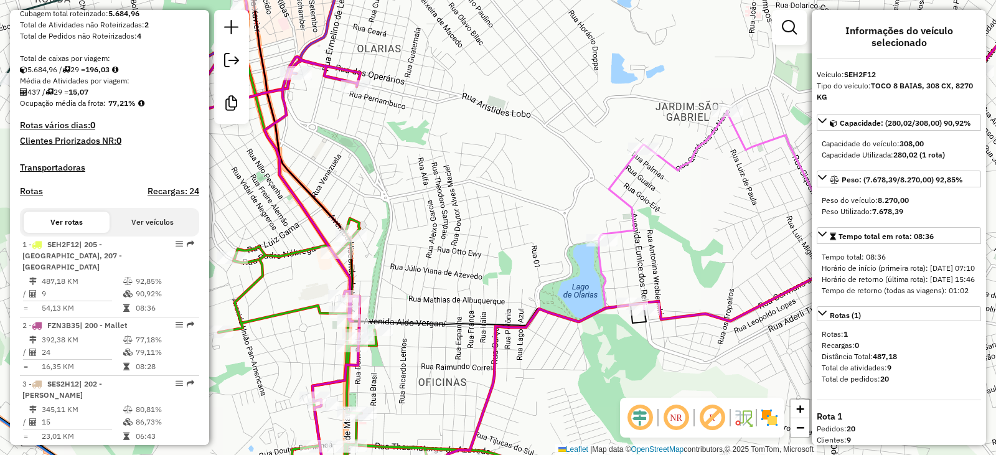
click at [152, 233] on button "Ver veículos" at bounding box center [153, 222] width 86 height 21
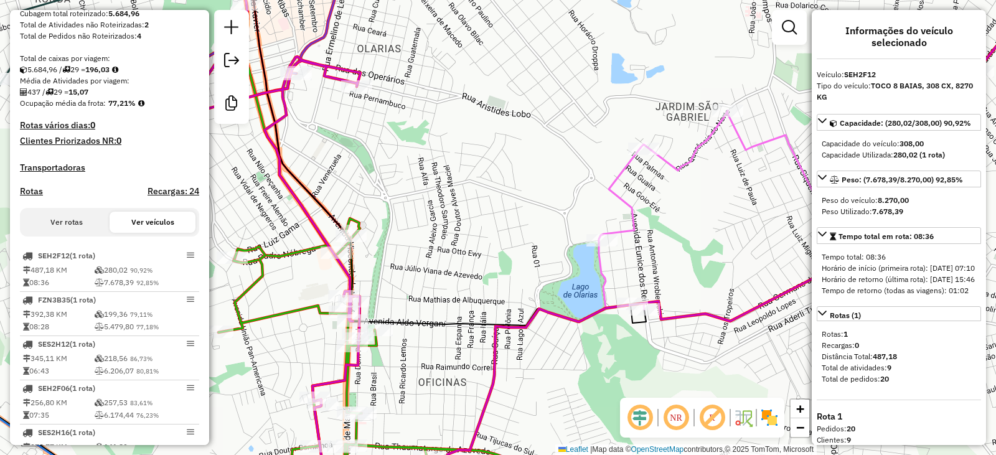
click at [90, 232] on button "Ver rotas" at bounding box center [67, 222] width 86 height 21
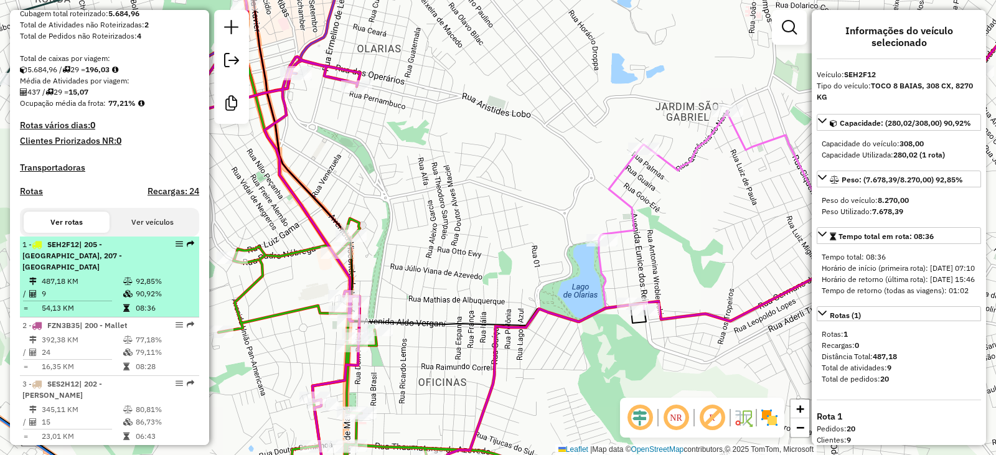
click at [108, 284] on td "487,18 KM" at bounding box center [82, 281] width 82 height 12
select select "**********"
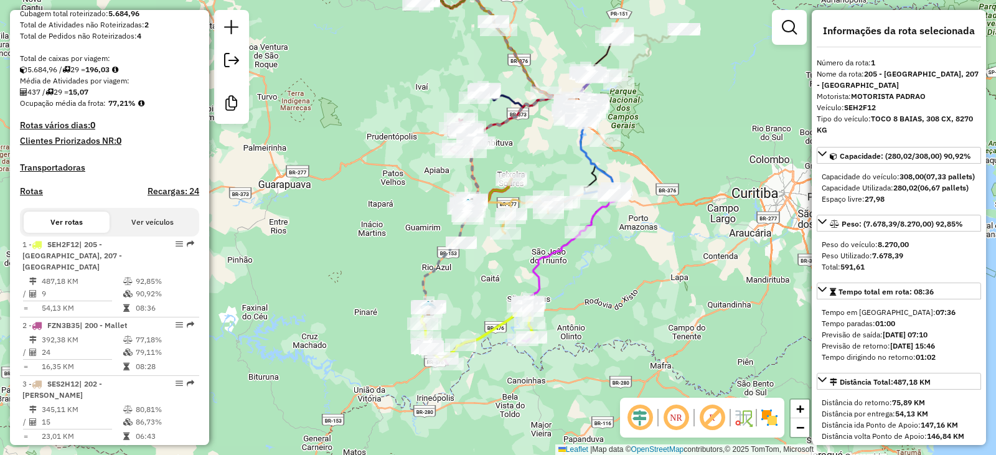
click at [146, 233] on button "Ver veículos" at bounding box center [153, 222] width 86 height 21
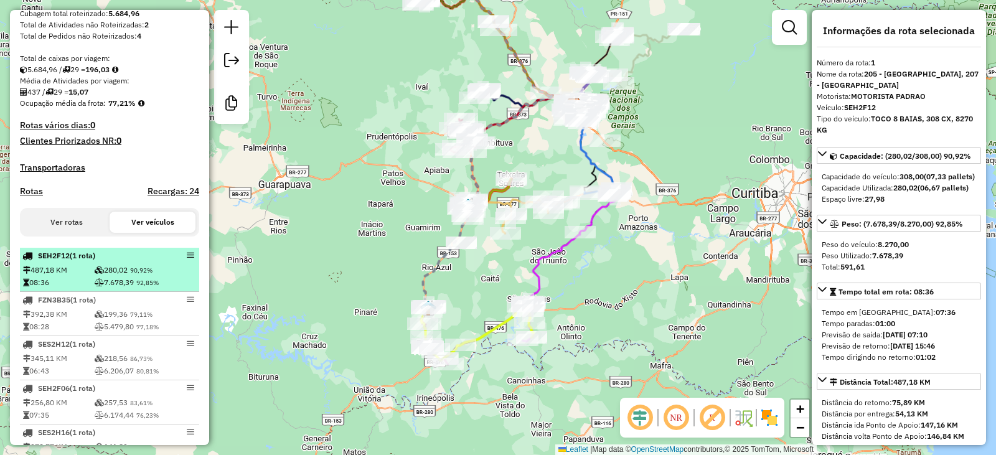
click at [112, 276] on td "280,02 90,92%" at bounding box center [145, 270] width 103 height 12
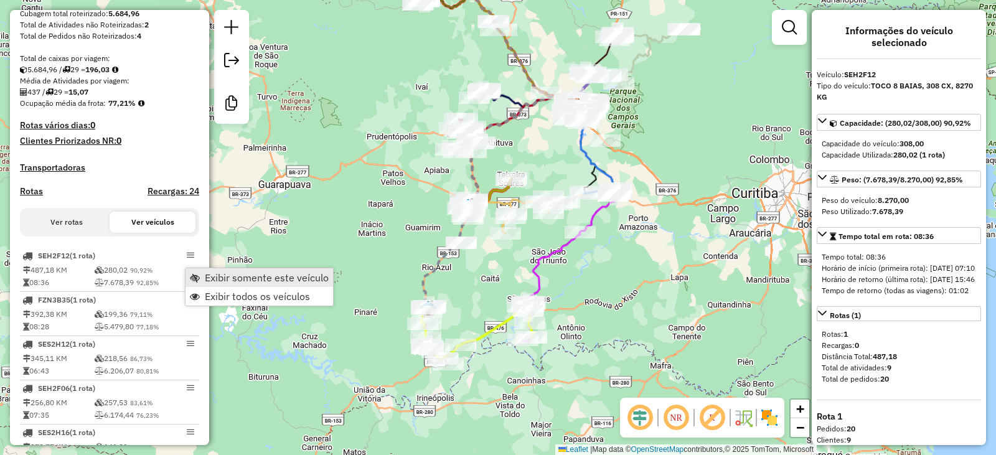
click at [199, 279] on span "Exibir somente este veículo" at bounding box center [195, 278] width 10 height 10
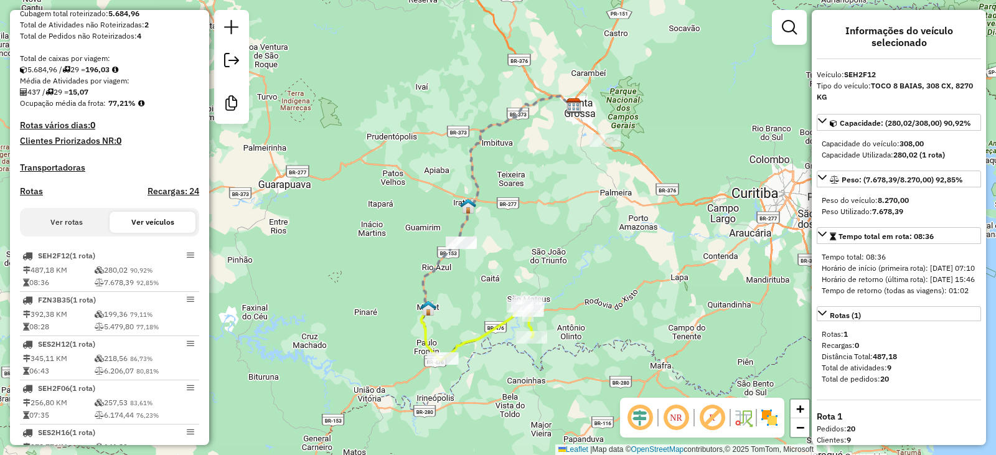
click at [69, 223] on button "Ver rotas" at bounding box center [67, 222] width 86 height 21
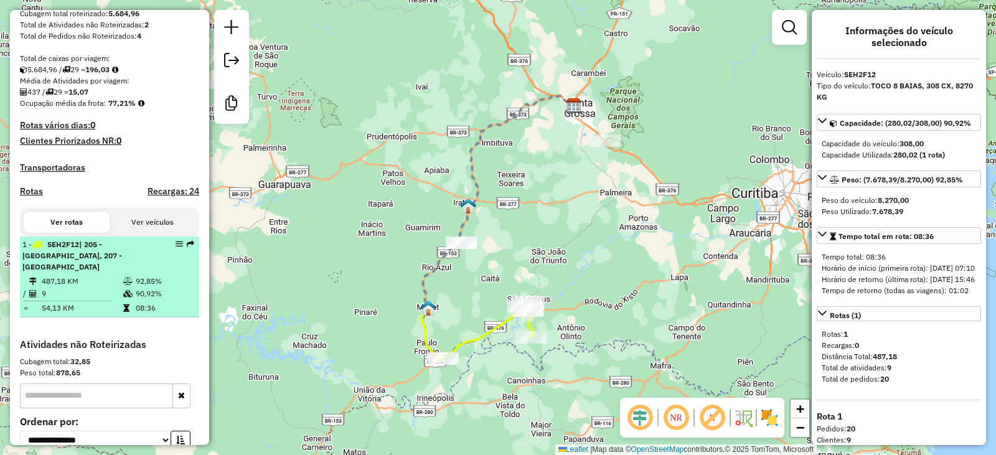
click at [118, 276] on td "487,18 KM" at bounding box center [82, 281] width 82 height 12
select select "**********"
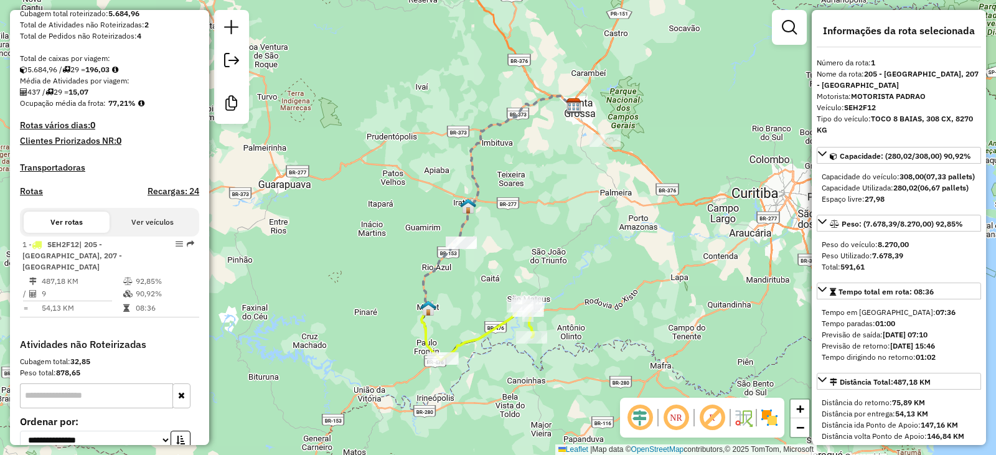
click at [146, 233] on button "Ver veículos" at bounding box center [153, 222] width 86 height 21
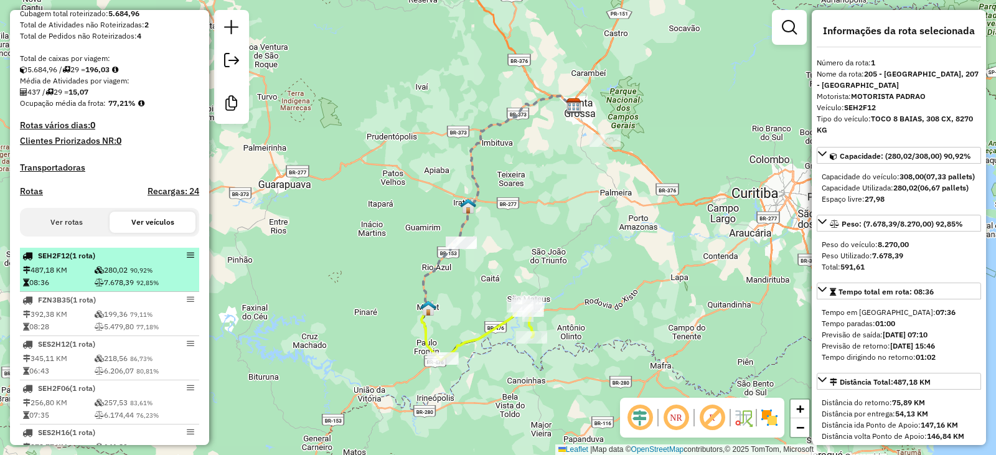
click at [94, 260] on span "(1 Rota)" at bounding box center [83, 255] width 26 height 9
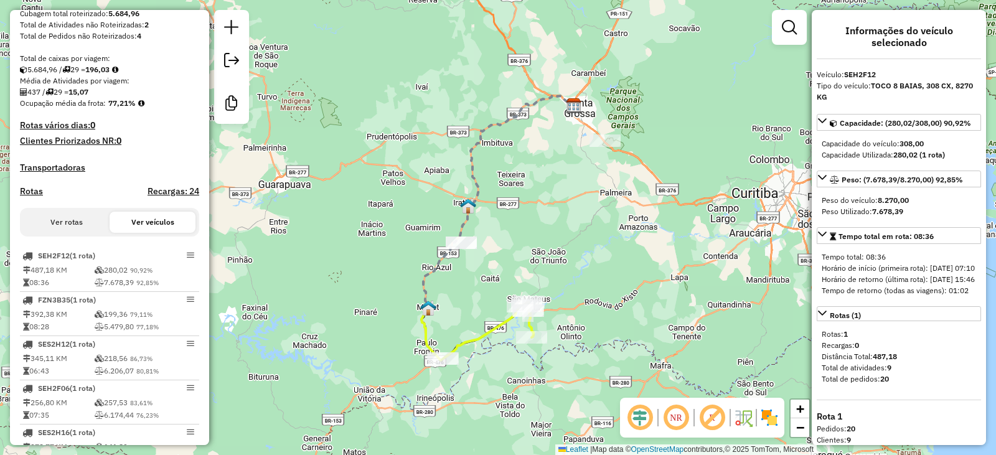
click at [82, 233] on button "Ver rotas" at bounding box center [67, 222] width 86 height 21
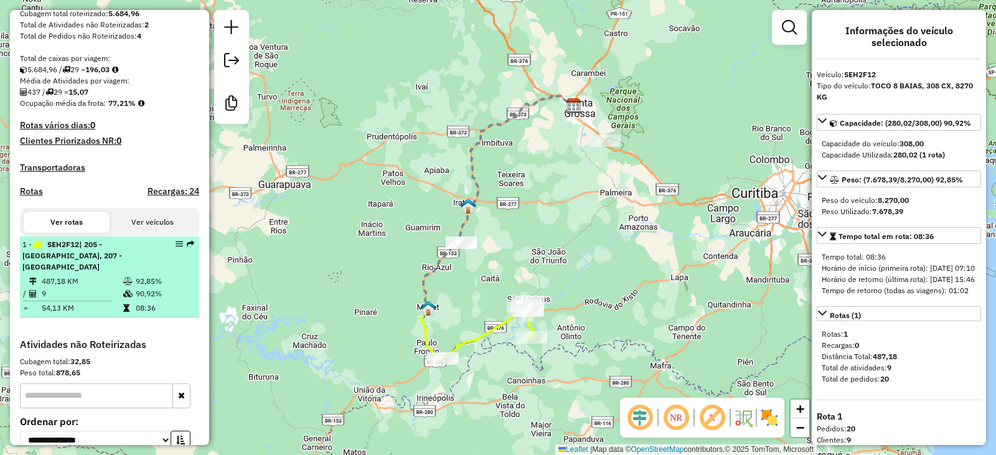
click at [85, 271] on div "1 - SEH2F12 | 205 - [GEOGRAPHIC_DATA], 207 - [GEOGRAPHIC_DATA]" at bounding box center [88, 256] width 132 height 34
select select "**********"
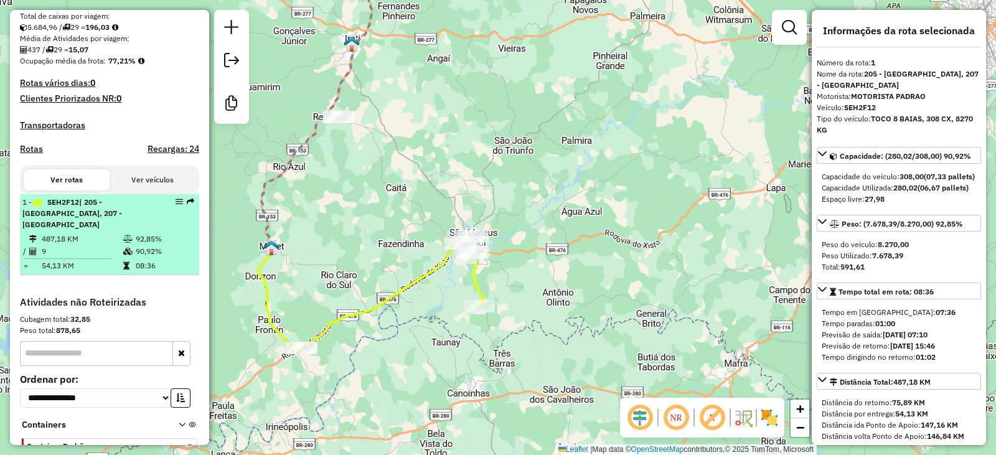
scroll to position [326, 0]
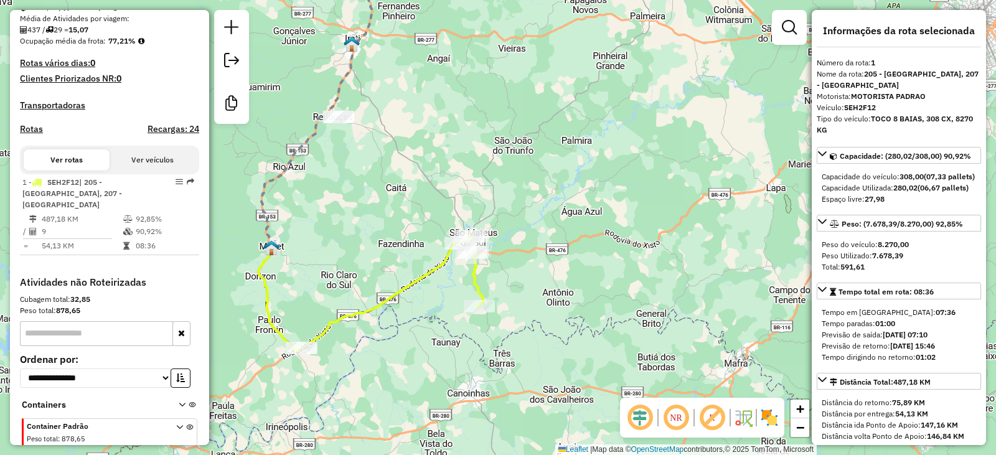
click at [149, 171] on button "Ver veículos" at bounding box center [153, 159] width 86 height 21
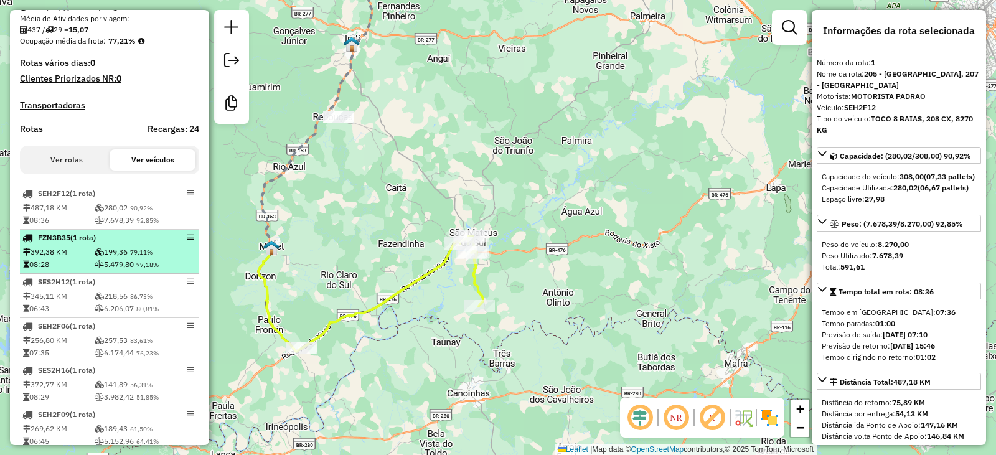
click at [100, 256] on icon at bounding box center [99, 251] width 9 height 7
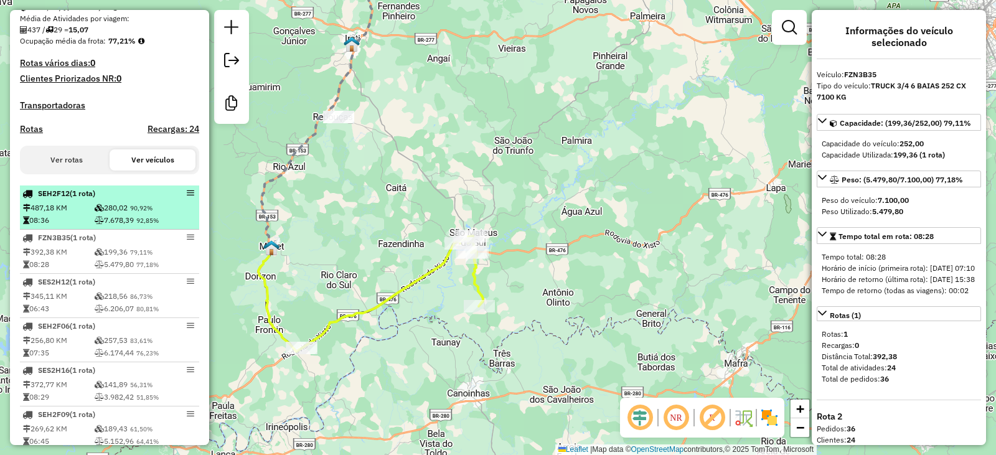
drag, startPoint x: 172, startPoint y: 205, endPoint x: 146, endPoint y: 215, distance: 28.0
click at [146, 214] on td "280,02 90,92%" at bounding box center [145, 208] width 103 height 12
drag, startPoint x: 182, startPoint y: 201, endPoint x: 167, endPoint y: 210, distance: 16.8
click at [167, 199] on div "SEH2F12 (1 Rota)" at bounding box center [109, 193] width 174 height 11
click at [187, 197] on em at bounding box center [190, 192] width 7 height 7
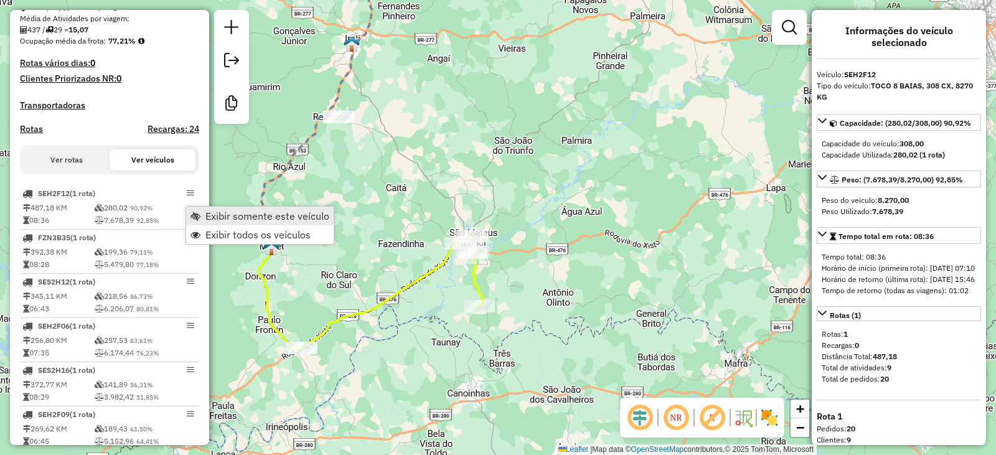
click at [193, 212] on span "Exibir somente este veículo" at bounding box center [195, 216] width 10 height 10
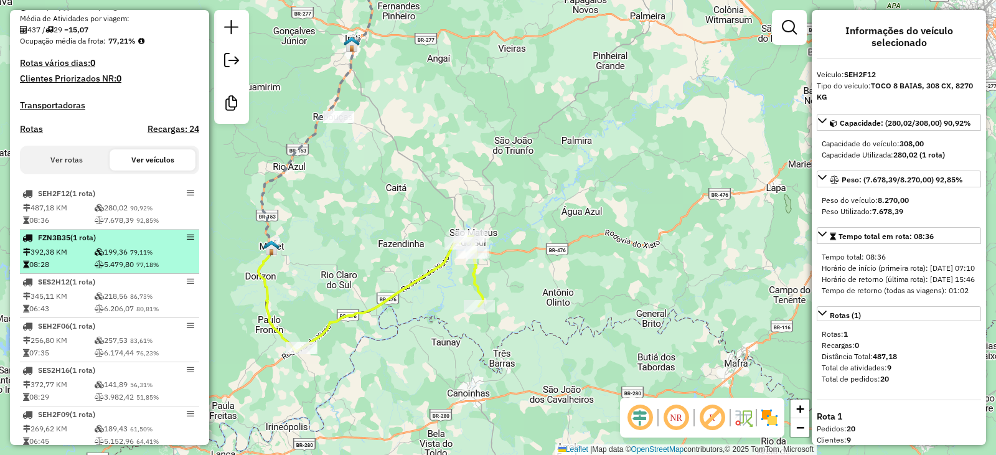
click at [116, 243] on div "FZN3B35 (1 Rota)" at bounding box center [88, 237] width 132 height 11
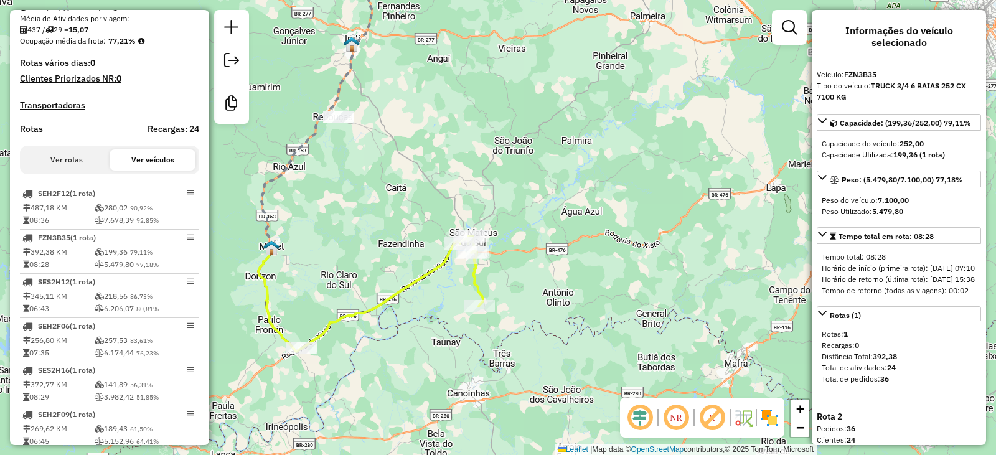
click at [72, 171] on button "Ver rotas" at bounding box center [67, 159] width 86 height 21
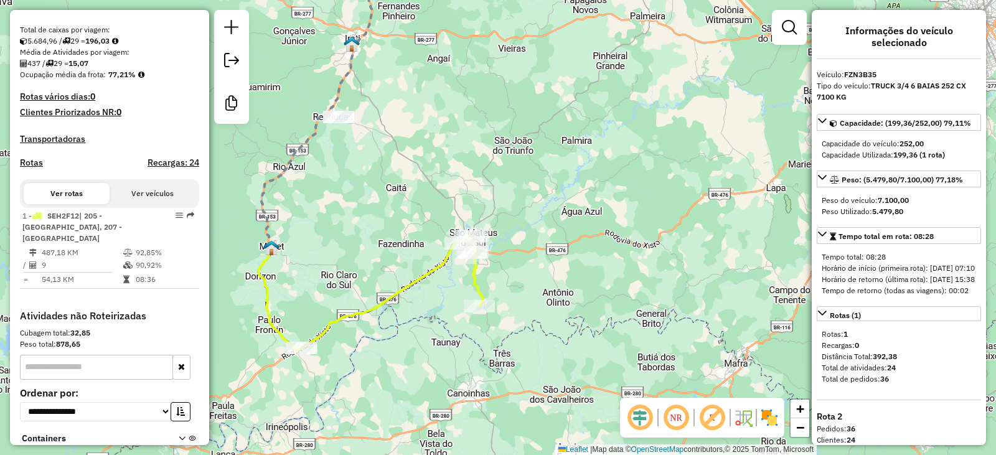
scroll to position [354, 0]
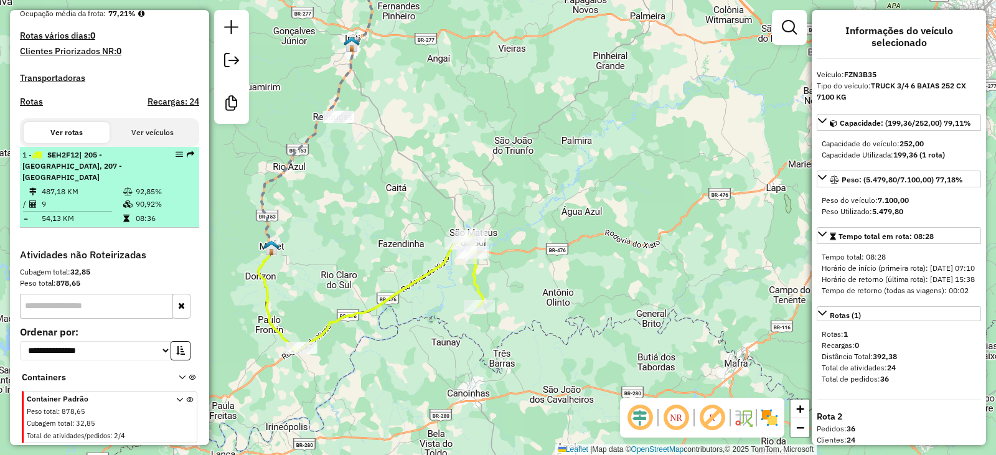
select select "**********"
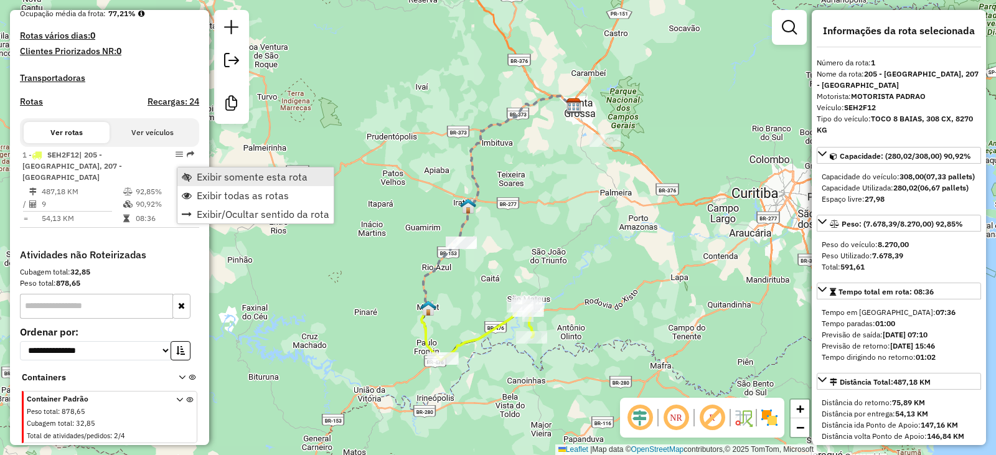
click at [185, 177] on span "Exibir somente esta rota" at bounding box center [187, 177] width 10 height 10
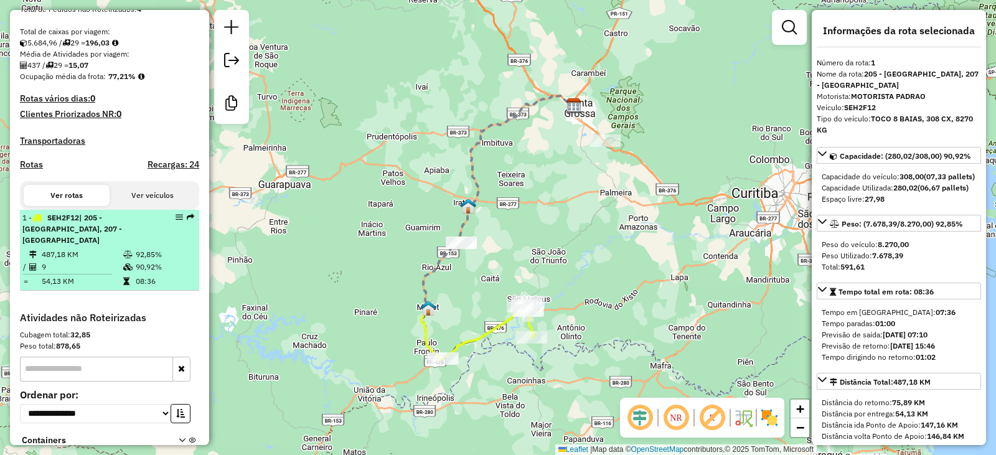
scroll to position [291, 0]
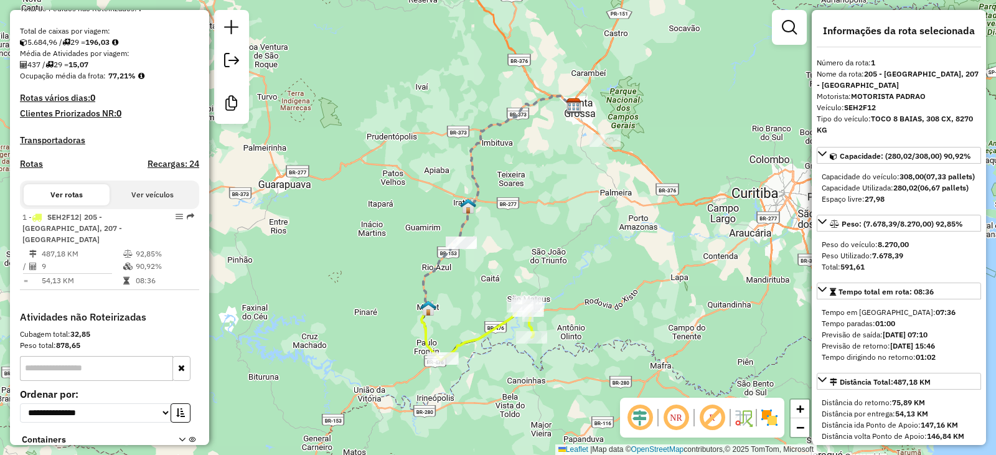
click at [166, 169] on h4 "Recargas: 24" at bounding box center [174, 164] width 52 height 11
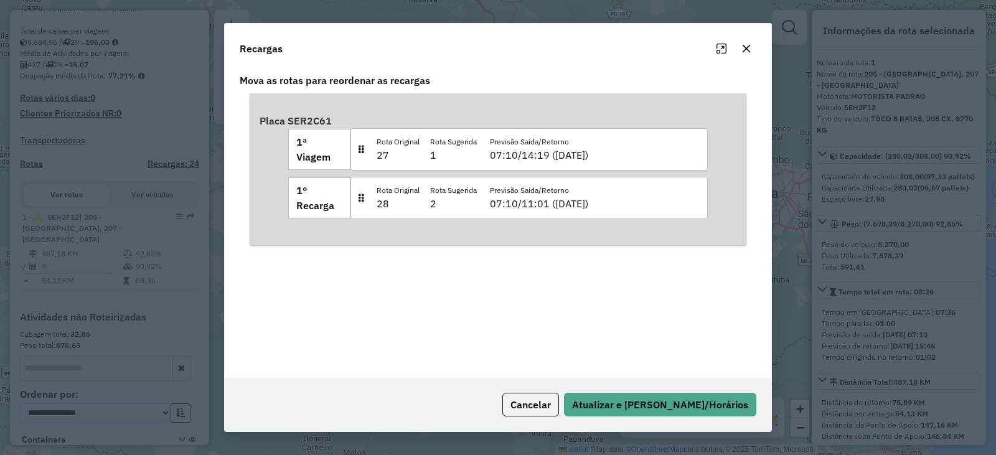
click at [752, 50] on button "button" at bounding box center [746, 49] width 20 height 20
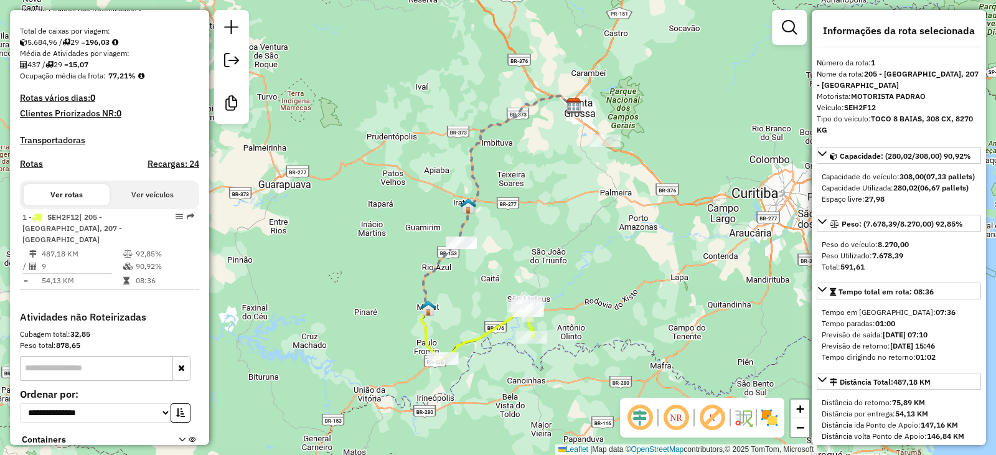
click at [337, 243] on div "Janela de atendimento Grade de atendimento Capacidade Transportadoras Veículos …" at bounding box center [498, 227] width 996 height 455
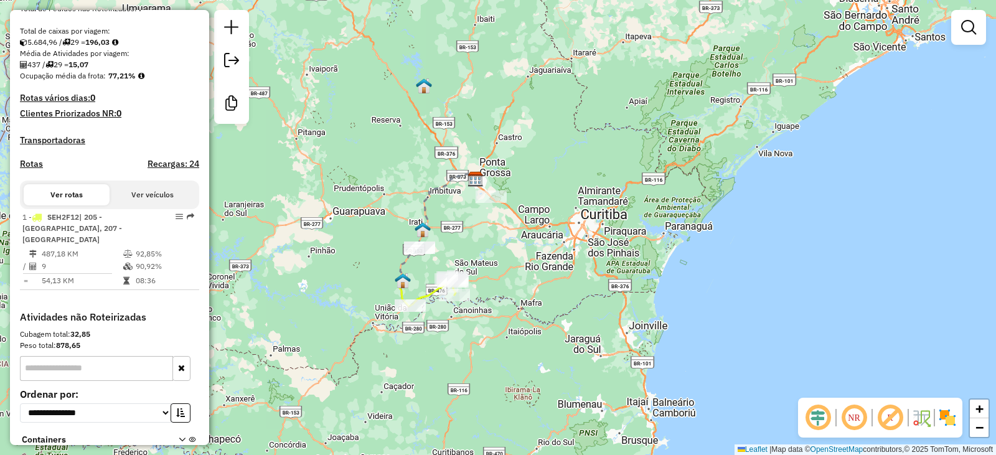
click at [144, 201] on button "Ver veículos" at bounding box center [153, 194] width 86 height 21
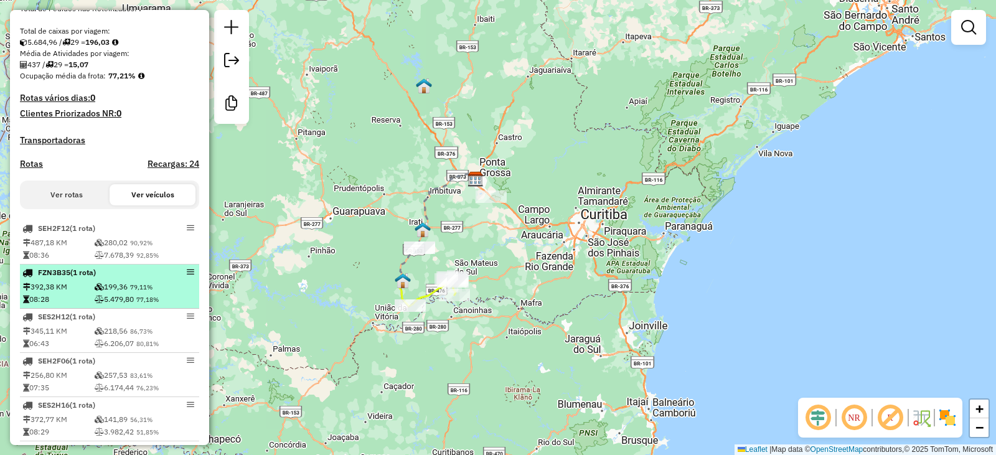
click at [116, 278] on div "FZN3B35 (1 Rota)" at bounding box center [88, 272] width 132 height 11
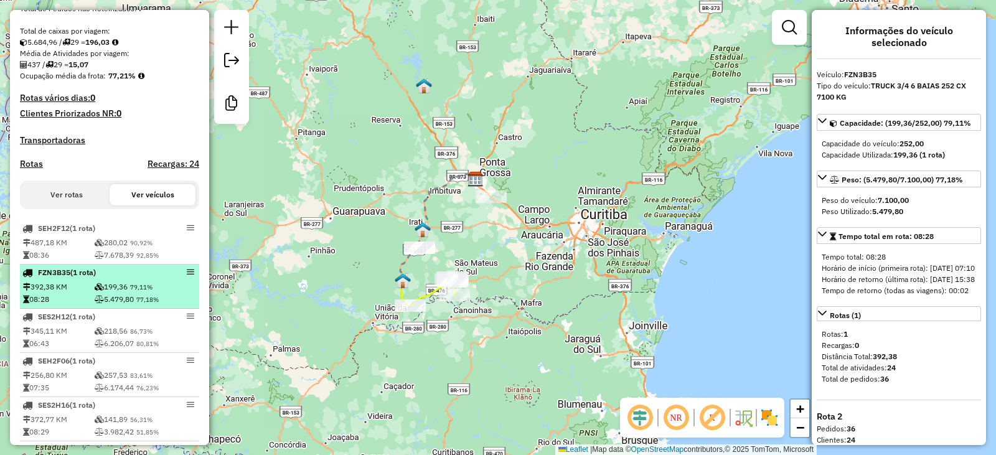
drag, startPoint x: 193, startPoint y: 280, endPoint x: 156, endPoint y: 296, distance: 39.9
click at [156, 293] on td "199,36 79,11%" at bounding box center [145, 287] width 103 height 12
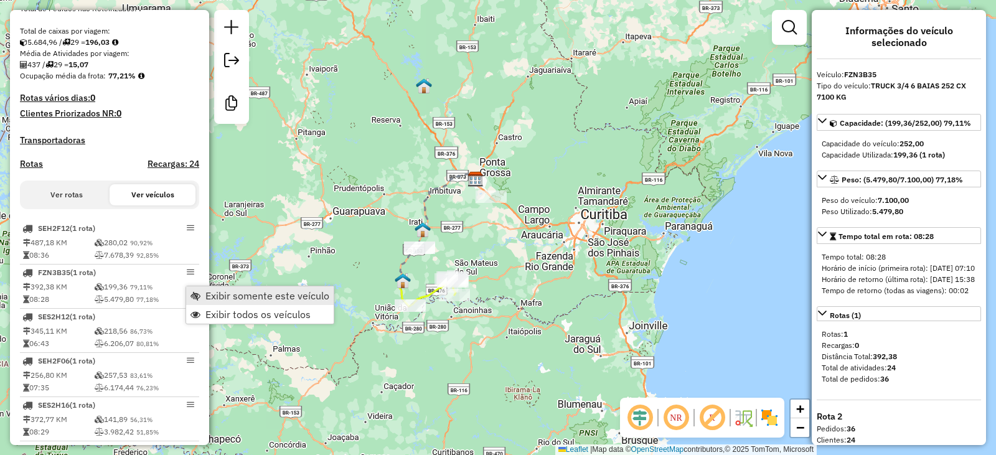
click at [200, 296] on link "Exibir somente este veículo" at bounding box center [260, 295] width 148 height 19
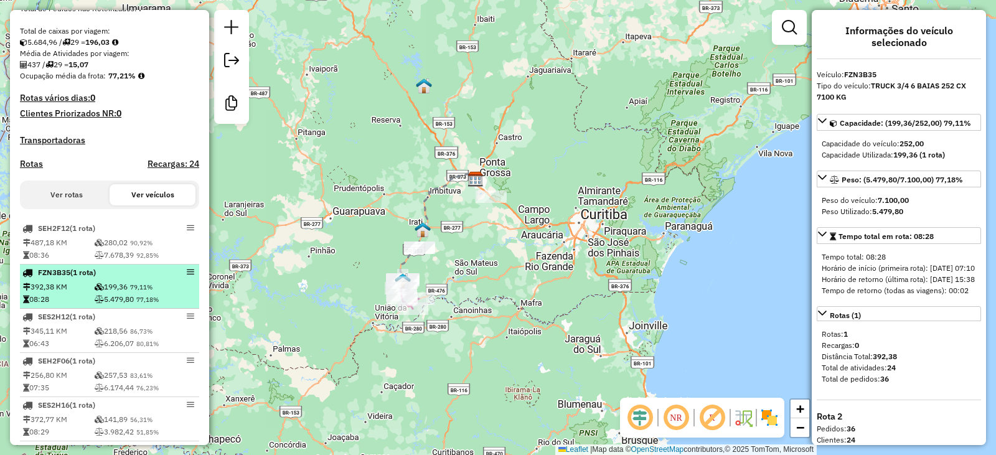
click at [188, 276] on em at bounding box center [190, 271] width 7 height 7
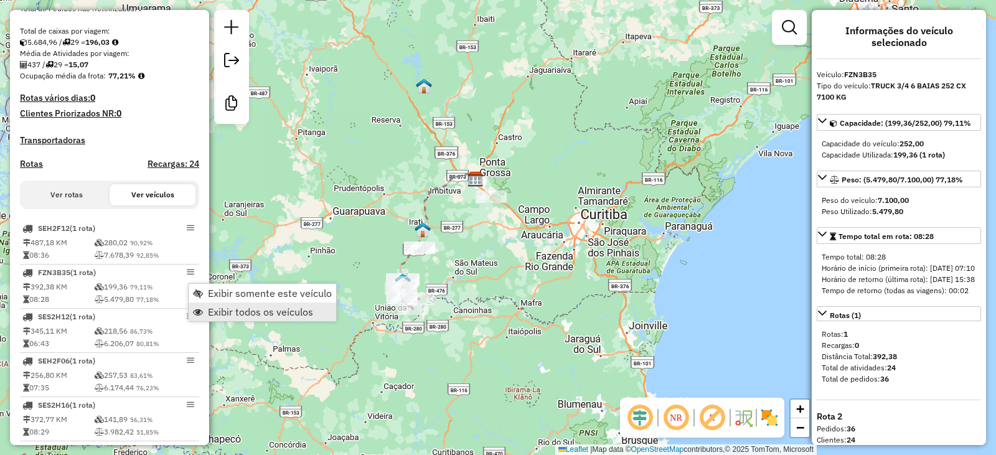
click at [201, 316] on span "Exibir todos os veículos" at bounding box center [198, 312] width 10 height 10
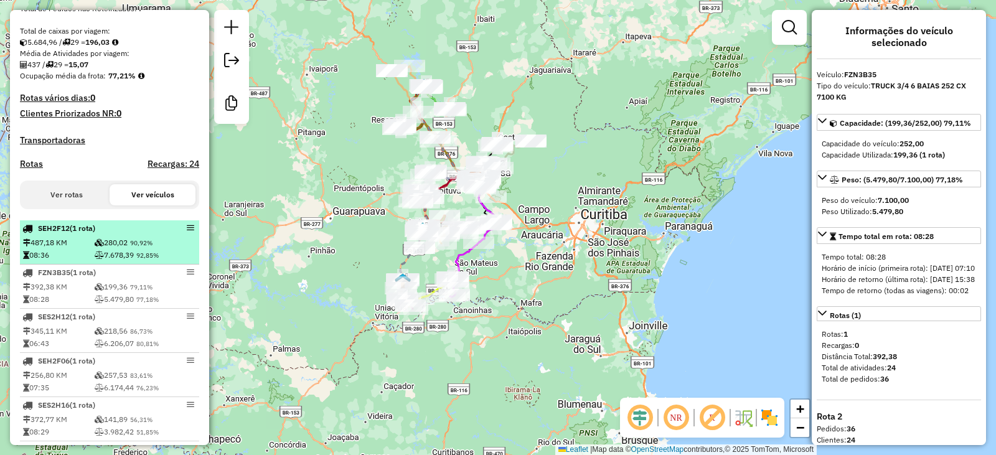
click at [146, 247] on span "90,92%" at bounding box center [141, 243] width 22 height 8
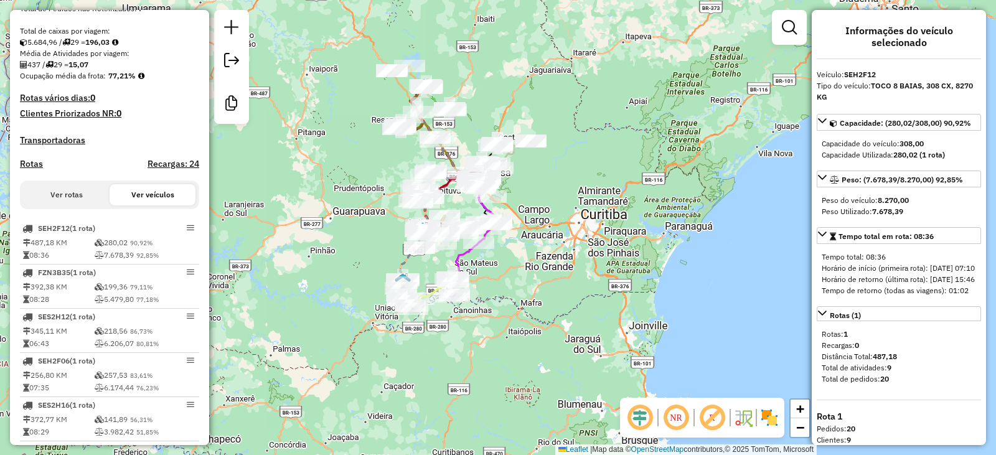
click at [69, 205] on button "Ver rotas" at bounding box center [67, 194] width 86 height 21
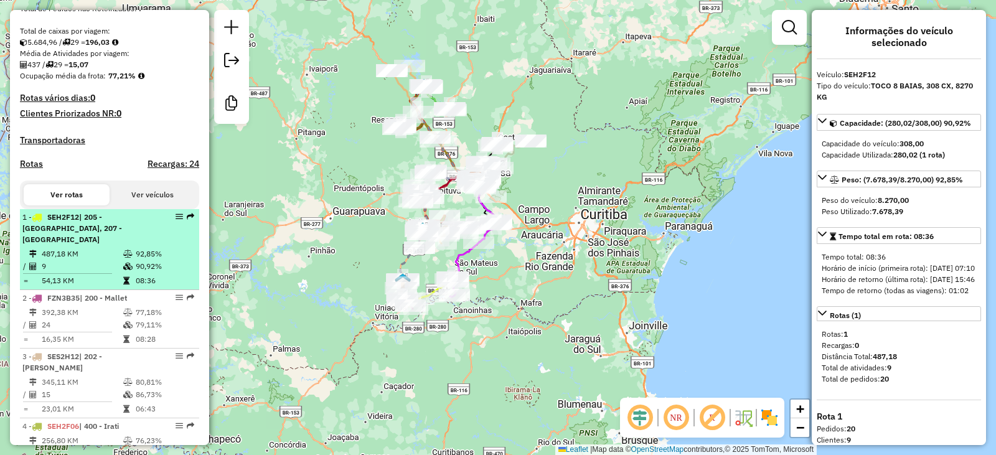
click at [112, 248] on td "487,18 KM" at bounding box center [82, 254] width 82 height 12
select select "**********"
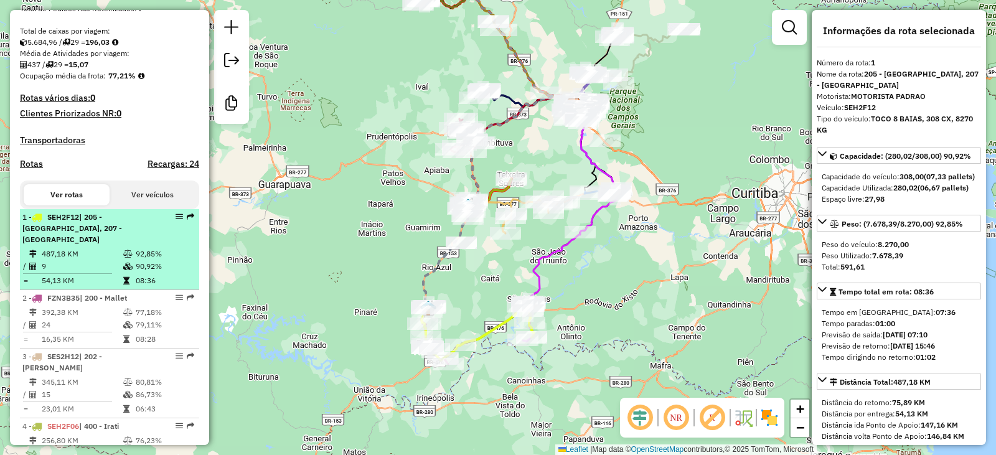
drag, startPoint x: 182, startPoint y: 229, endPoint x: 170, endPoint y: 252, distance: 26.2
click at [169, 253] on td "92,85%" at bounding box center [164, 254] width 59 height 12
drag, startPoint x: 180, startPoint y: 227, endPoint x: 173, endPoint y: 228, distance: 7.6
click at [176, 220] on em at bounding box center [179, 216] width 7 height 7
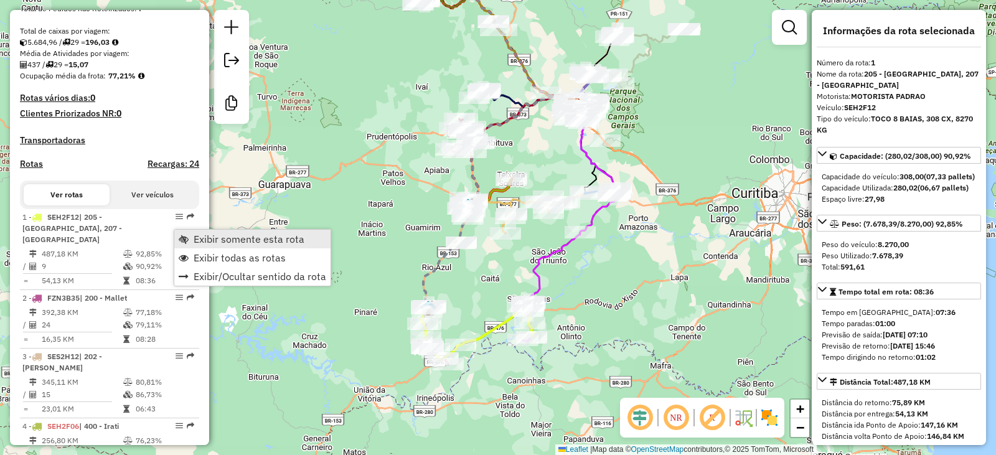
click at [190, 237] on link "Exibir somente esta rota" at bounding box center [252, 239] width 156 height 19
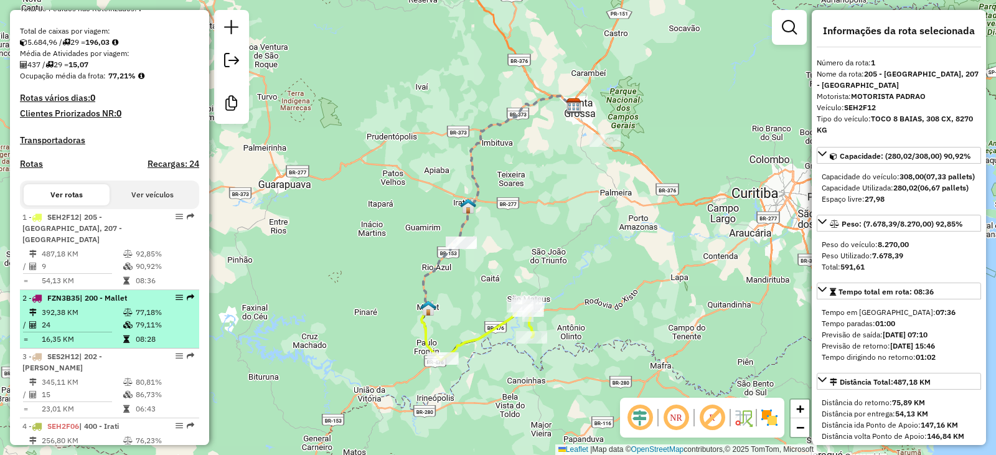
click at [117, 306] on li "2 - FZN3B35 | 200 - Mallet 392,38 KM 77,18% / 24 79,11% = 16,35 KM 08:28" at bounding box center [109, 319] width 179 height 59
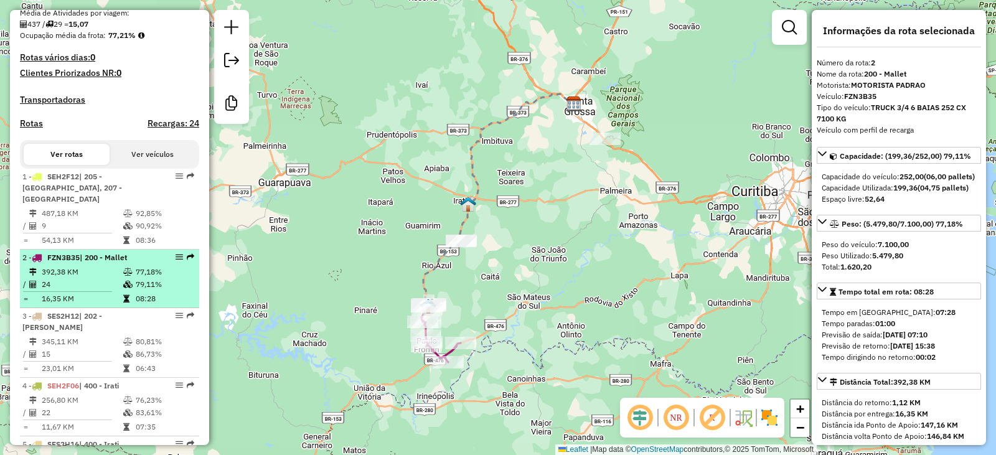
scroll to position [354, 0]
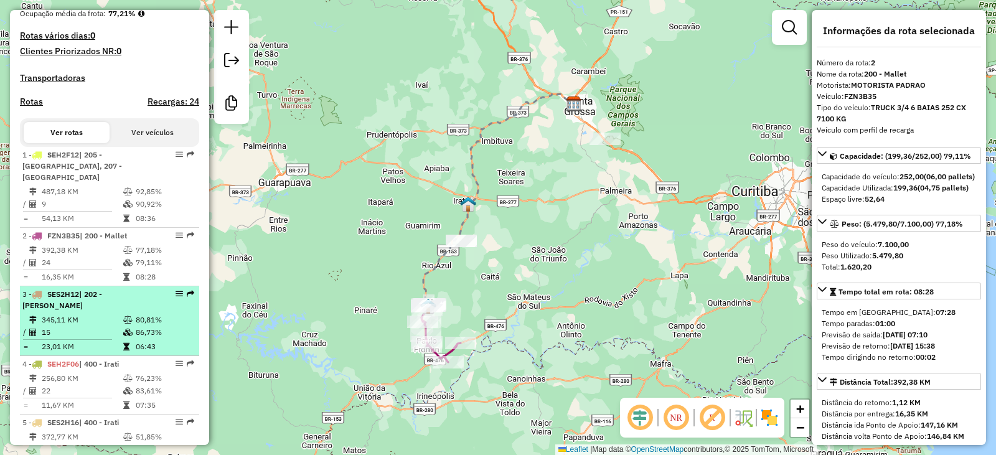
click at [118, 305] on div "3 - SES2H12 | 202 - [PERSON_NAME]" at bounding box center [88, 300] width 132 height 22
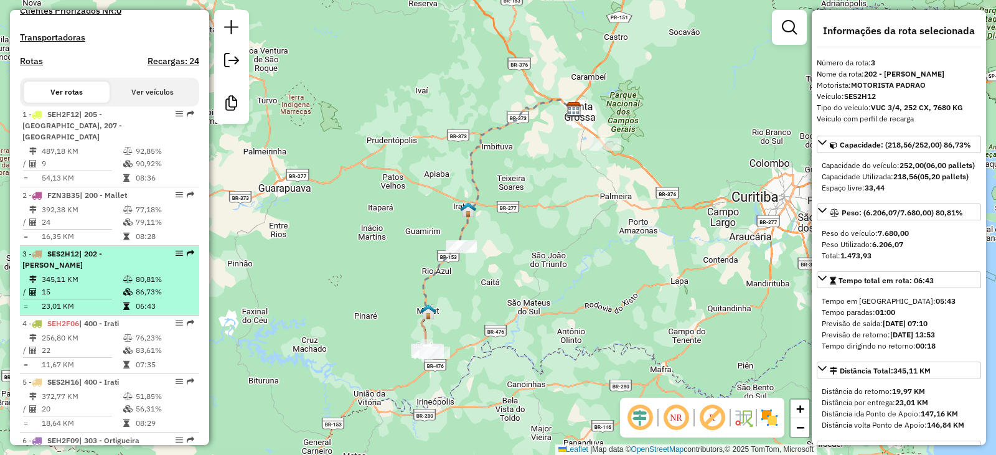
scroll to position [416, 0]
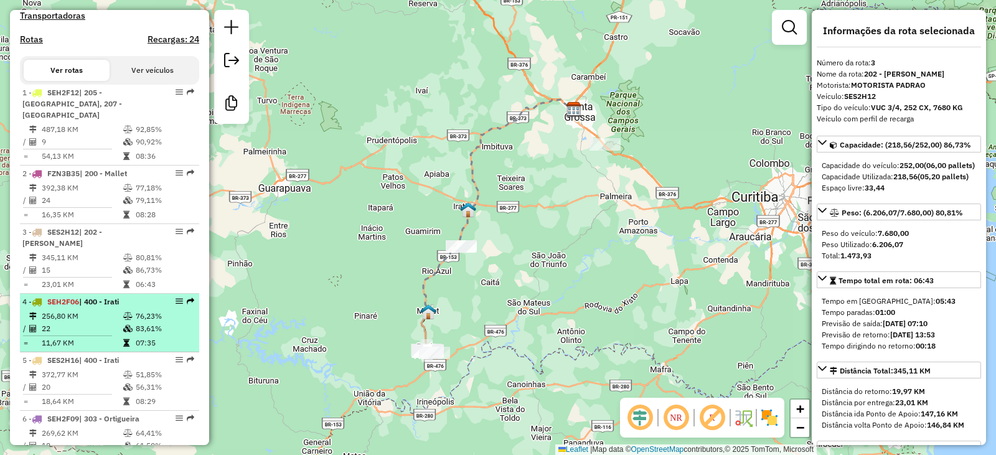
click at [109, 329] on td "22" at bounding box center [82, 328] width 82 height 12
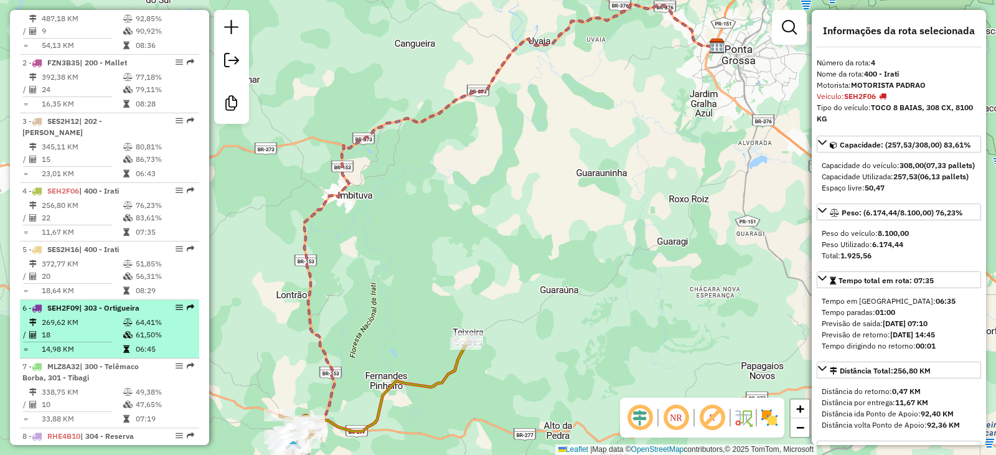
scroll to position [540, 0]
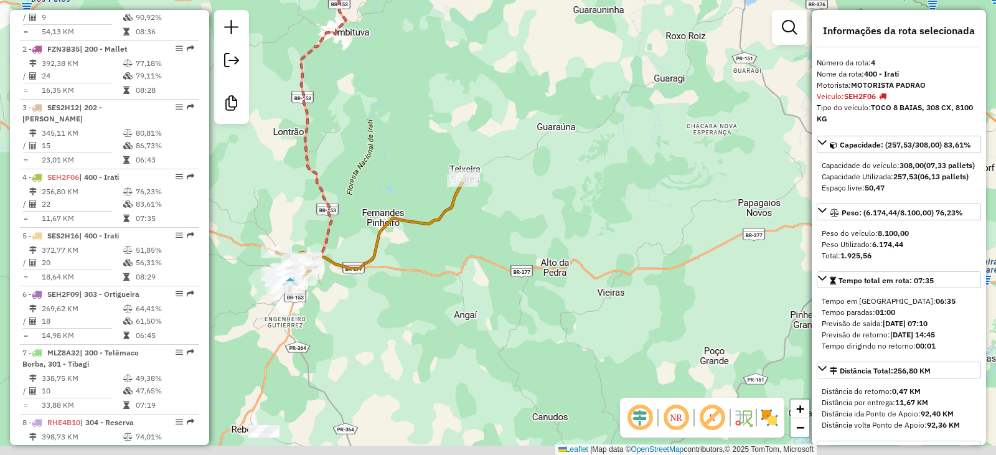
drag, startPoint x: 411, startPoint y: 326, endPoint x: 428, endPoint y: 196, distance: 131.2
click at [411, 193] on div "Janela de atendimento Grade de atendimento Capacidade Transportadoras Veículos …" at bounding box center [498, 227] width 996 height 455
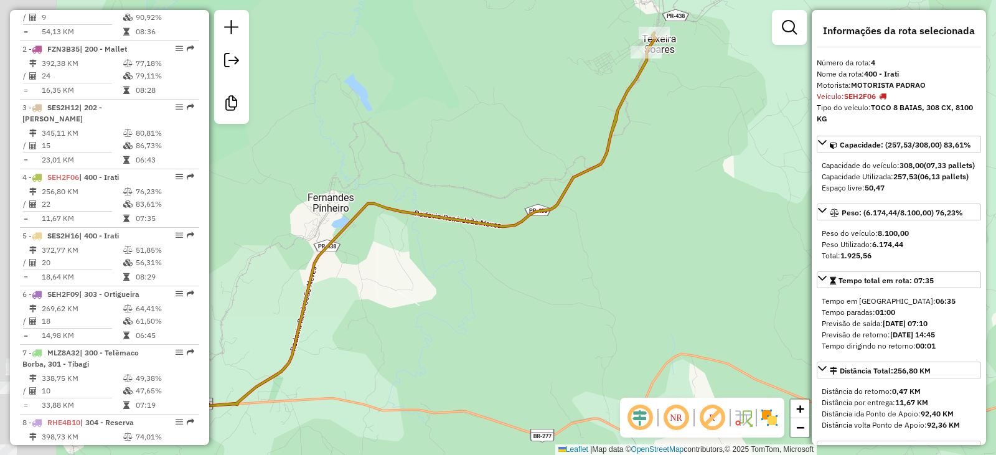
drag, startPoint x: 337, startPoint y: 208, endPoint x: 574, endPoint y: 144, distance: 245.0
click at [569, 145] on div "Janela de atendimento Grade de atendimento Capacidade Transportadoras Veículos …" at bounding box center [498, 227] width 996 height 455
